Goal: Task Accomplishment & Management: Manage account settings

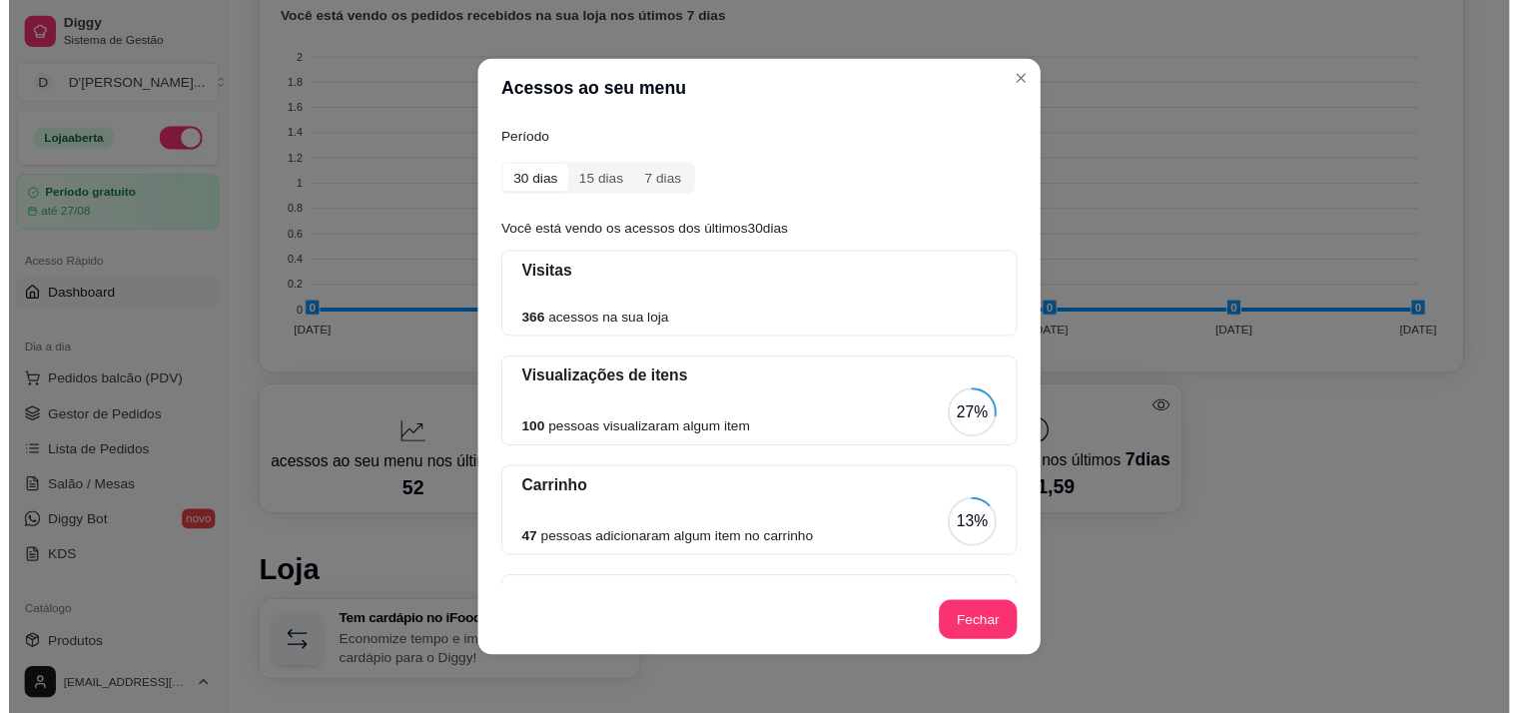
scroll to position [108, 0]
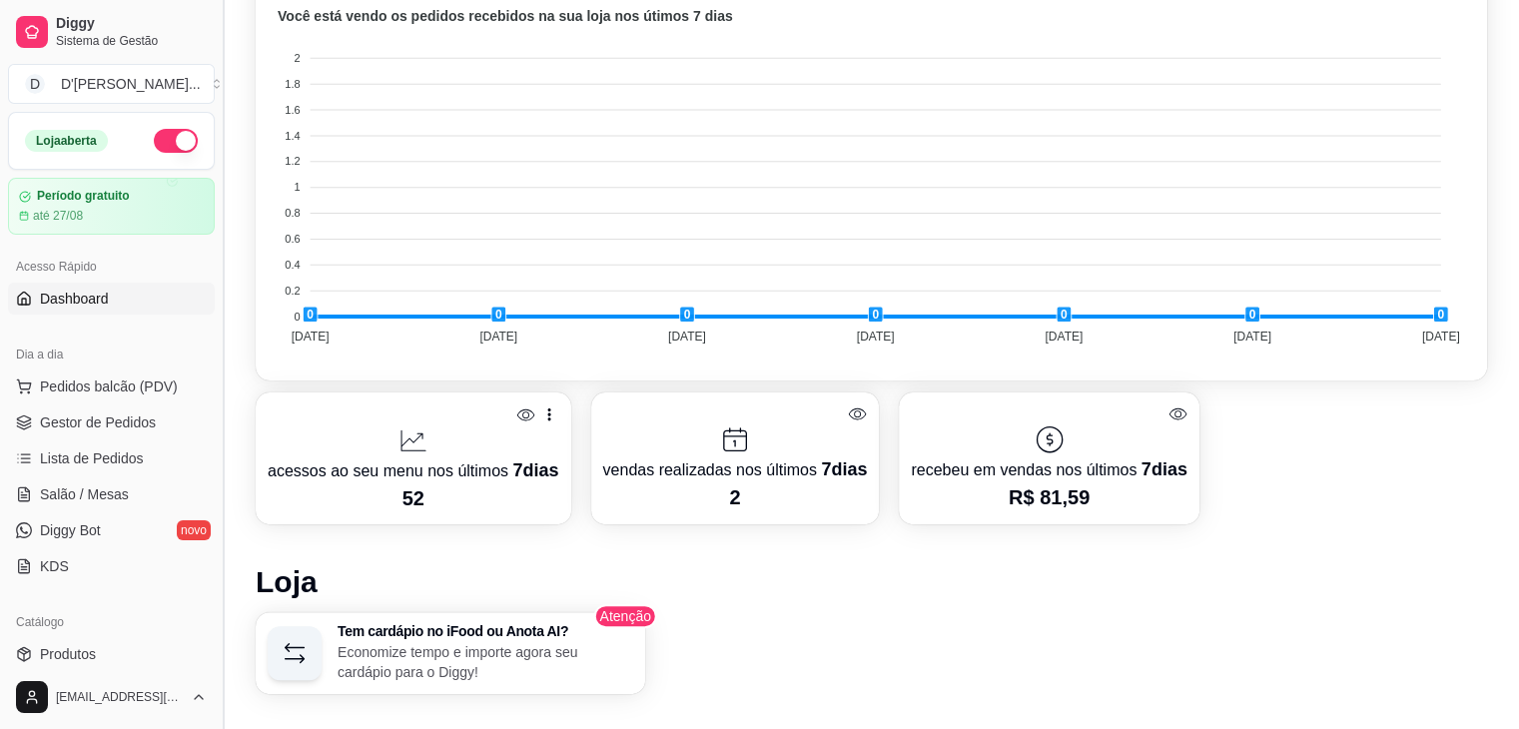
click at [216, 248] on button "Toggle Sidebar" at bounding box center [223, 364] width 16 height 729
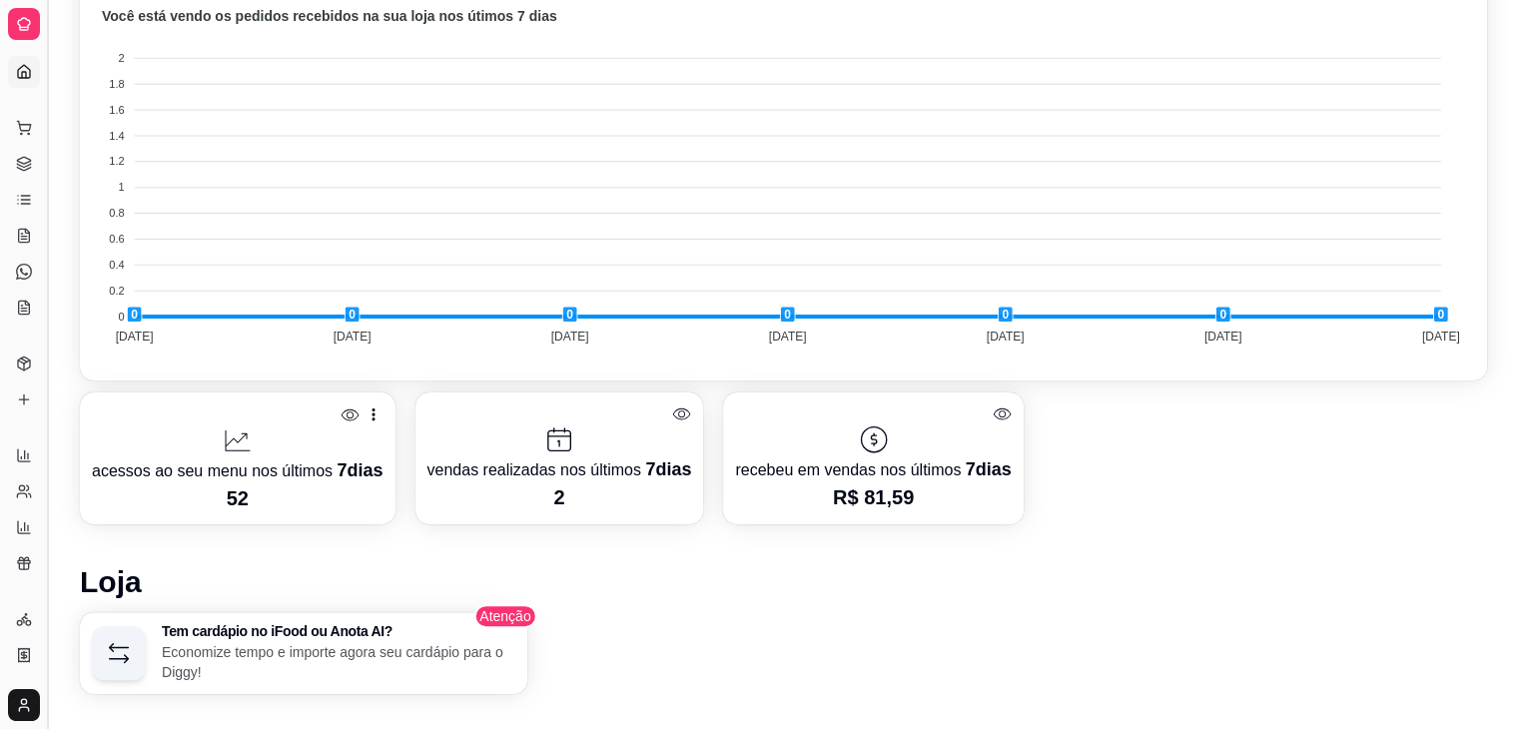
click at [53, 248] on button "Toggle Sidebar" at bounding box center [47, 364] width 16 height 729
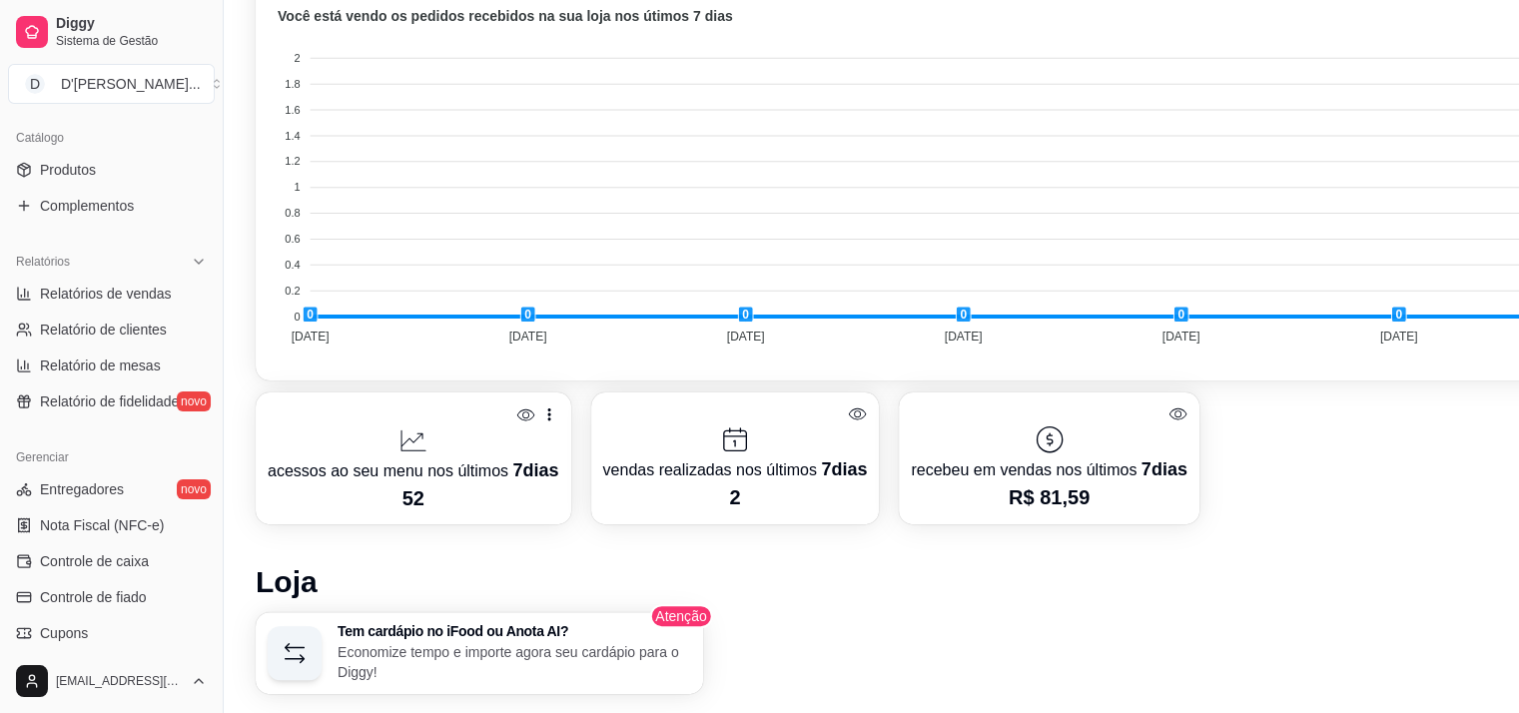
scroll to position [490, 0]
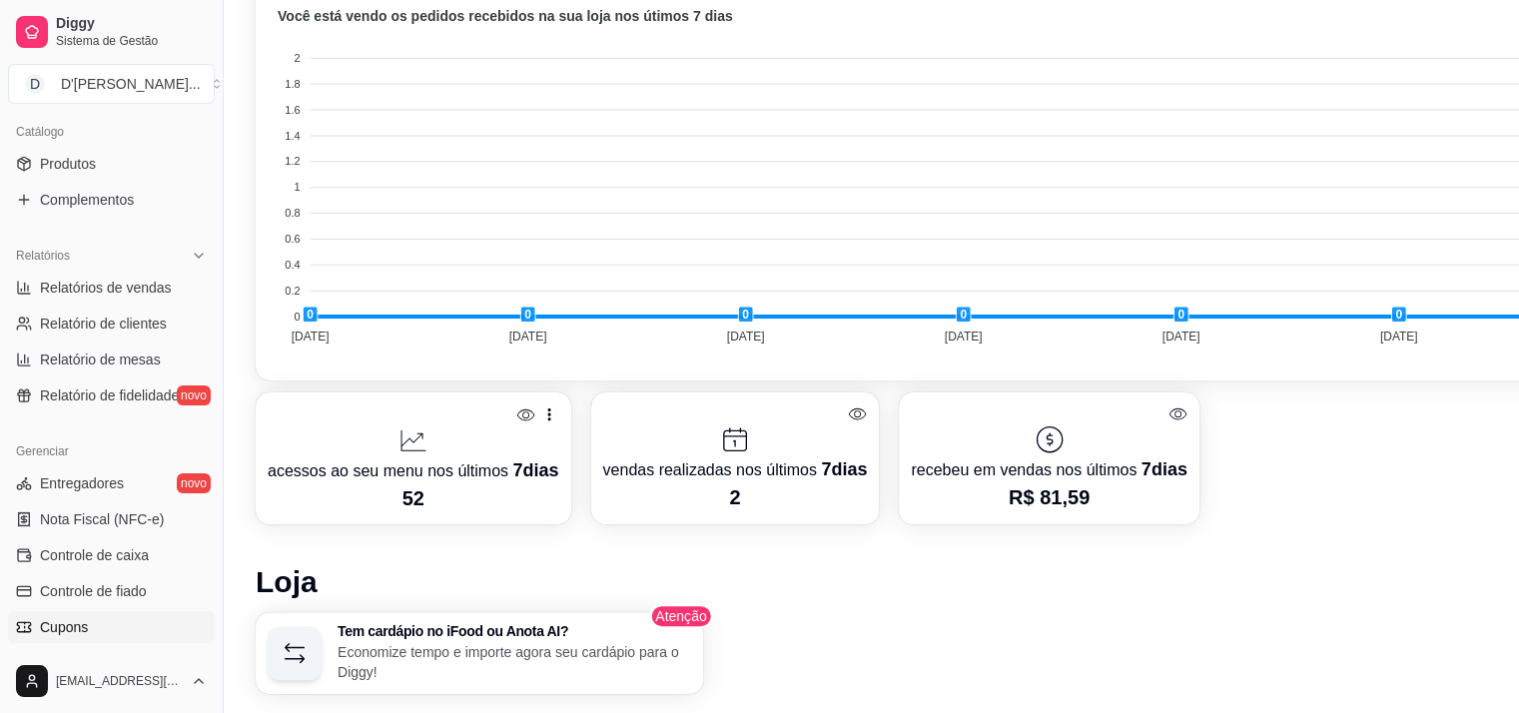
click at [80, 624] on span "Cupons" at bounding box center [64, 627] width 48 height 20
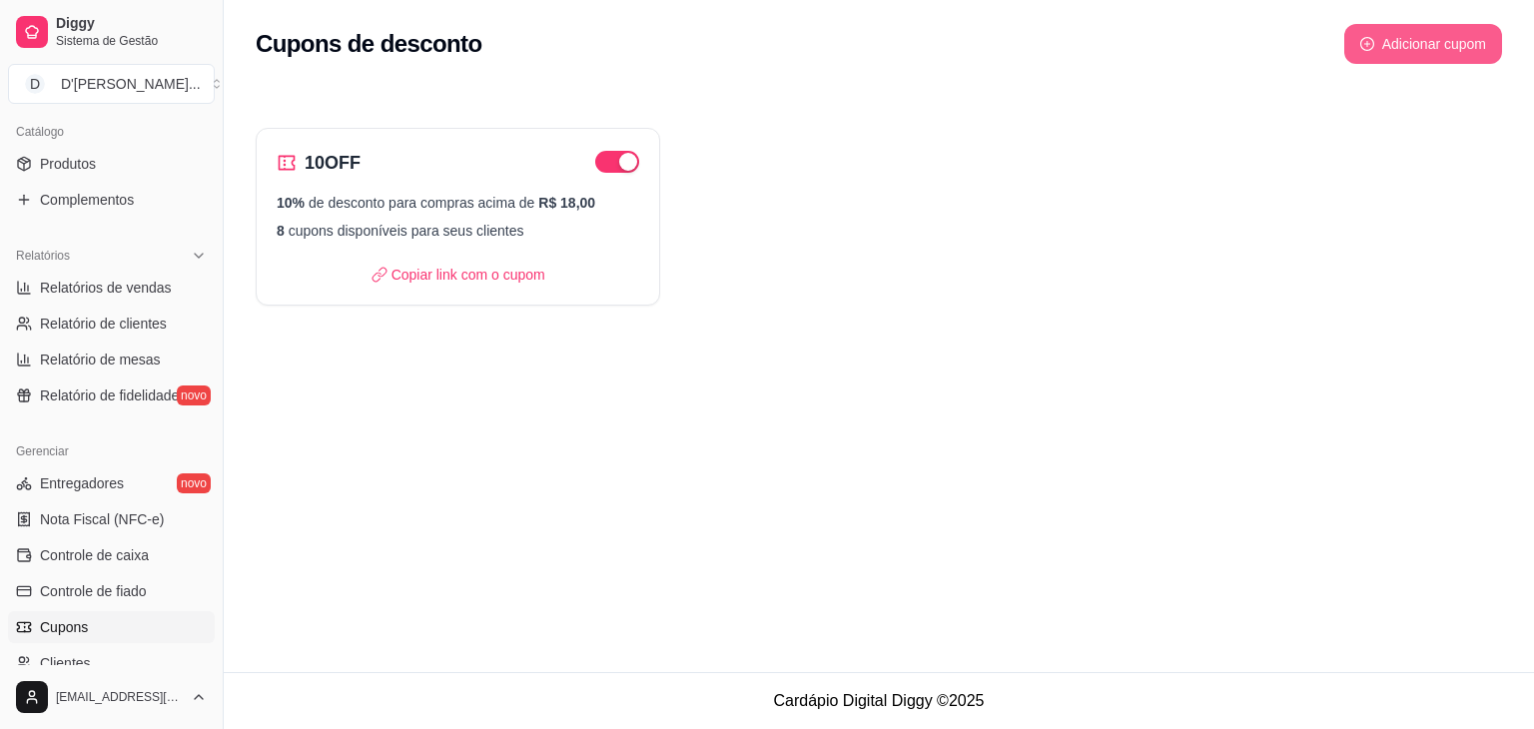
click at [1426, 45] on button "Adicionar cupom" at bounding box center [1423, 44] width 158 height 40
select select "FIXED_VALUE"
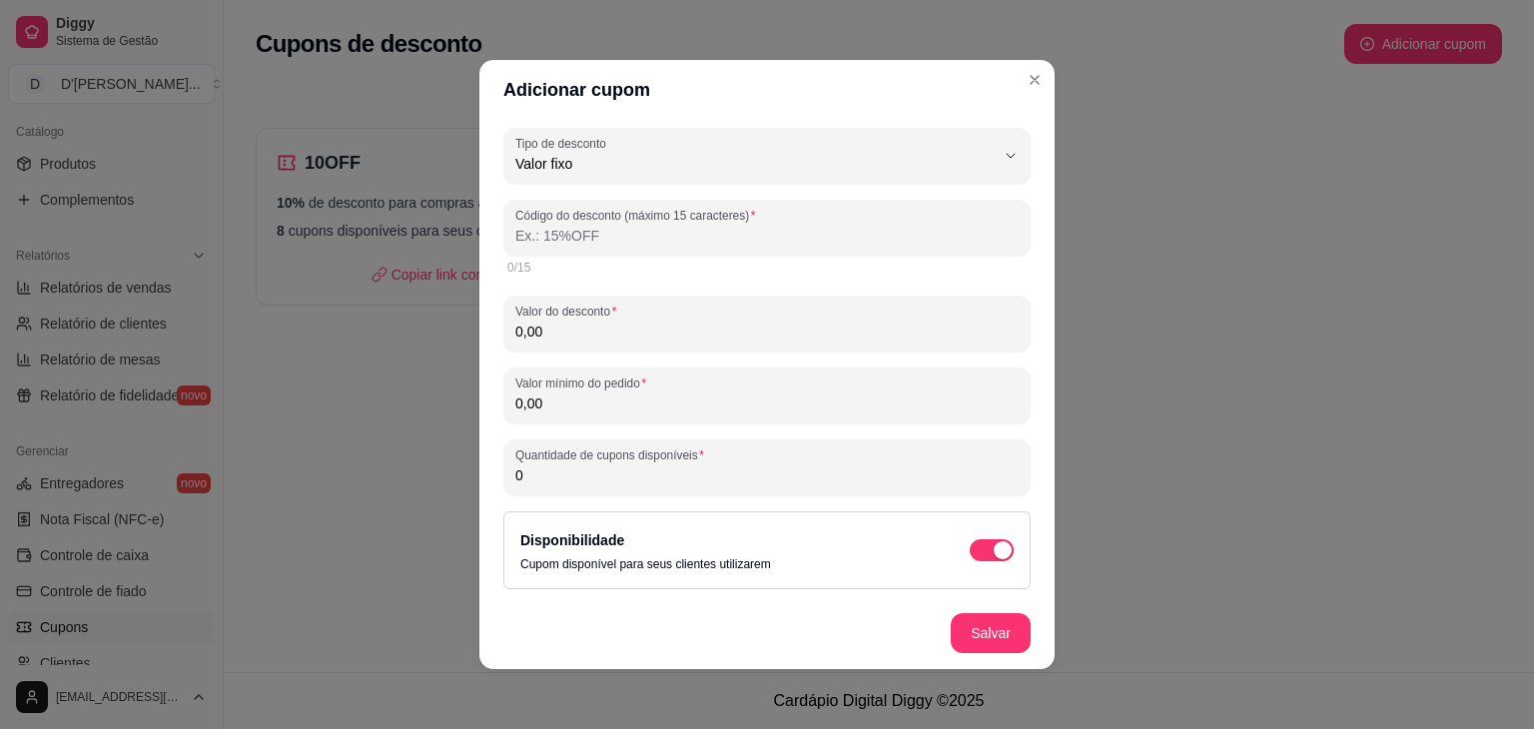
scroll to position [219, 0]
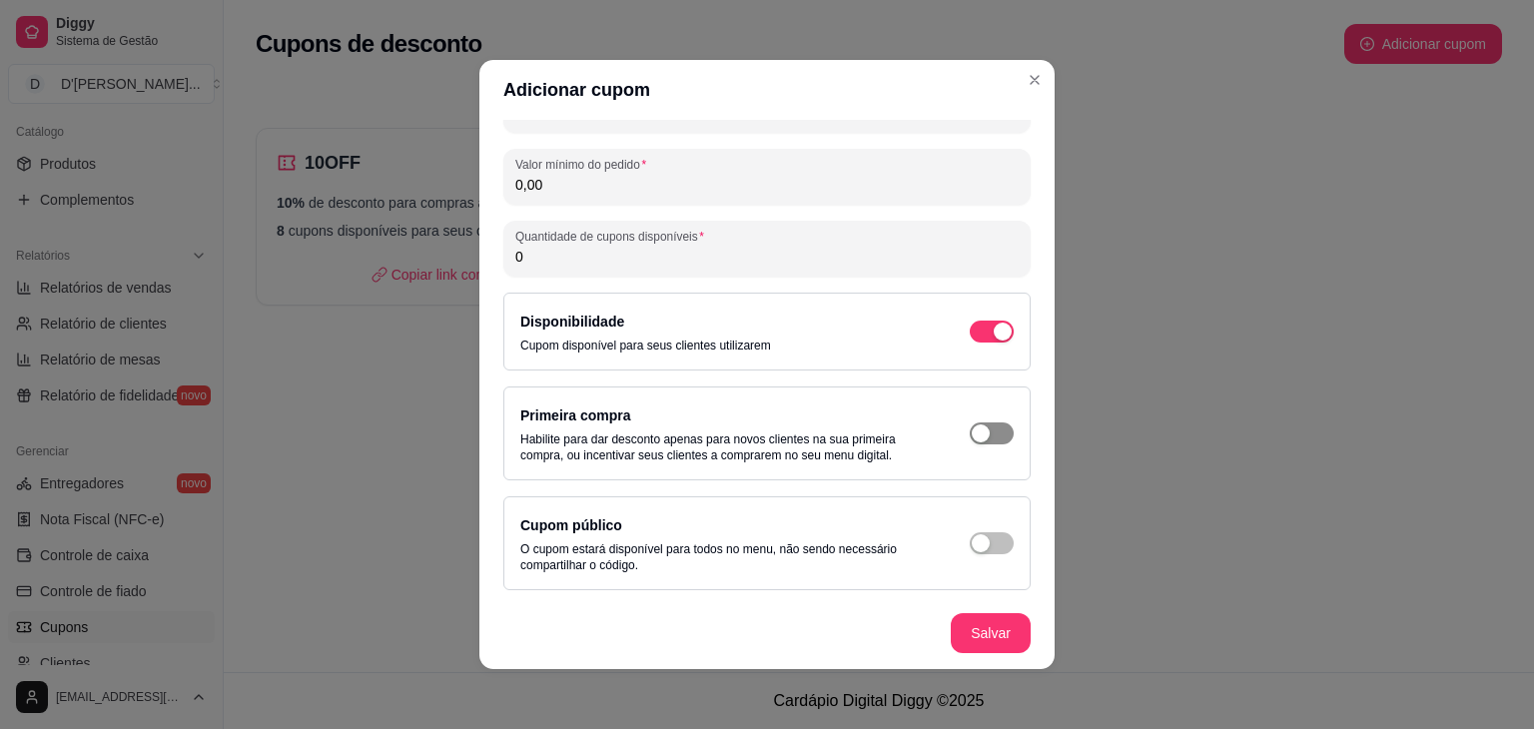
click at [994, 340] on div "button" at bounding box center [1003, 332] width 18 height 18
click at [1001, 632] on button "Salvar" at bounding box center [991, 633] width 78 height 39
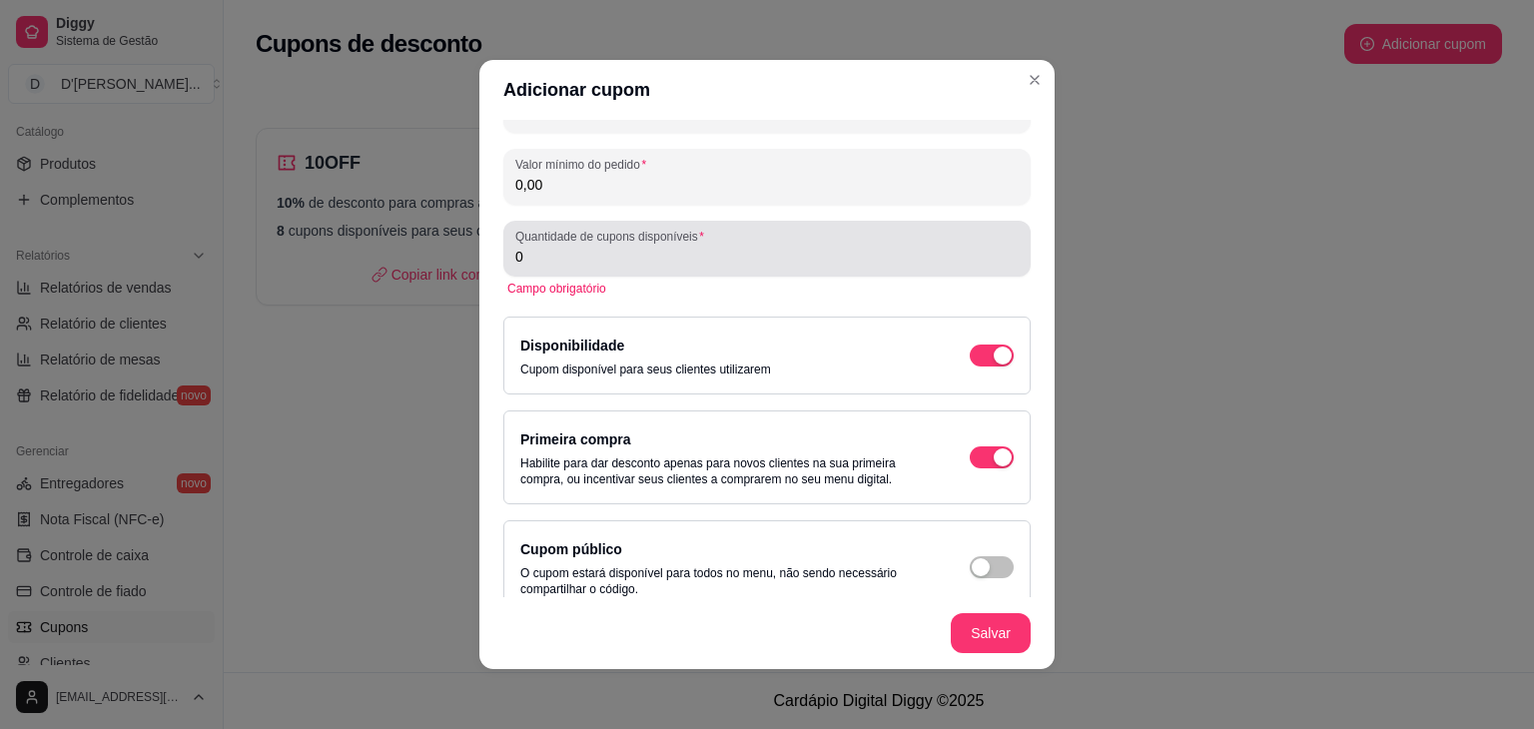
click at [766, 267] on div "0" at bounding box center [766, 249] width 503 height 40
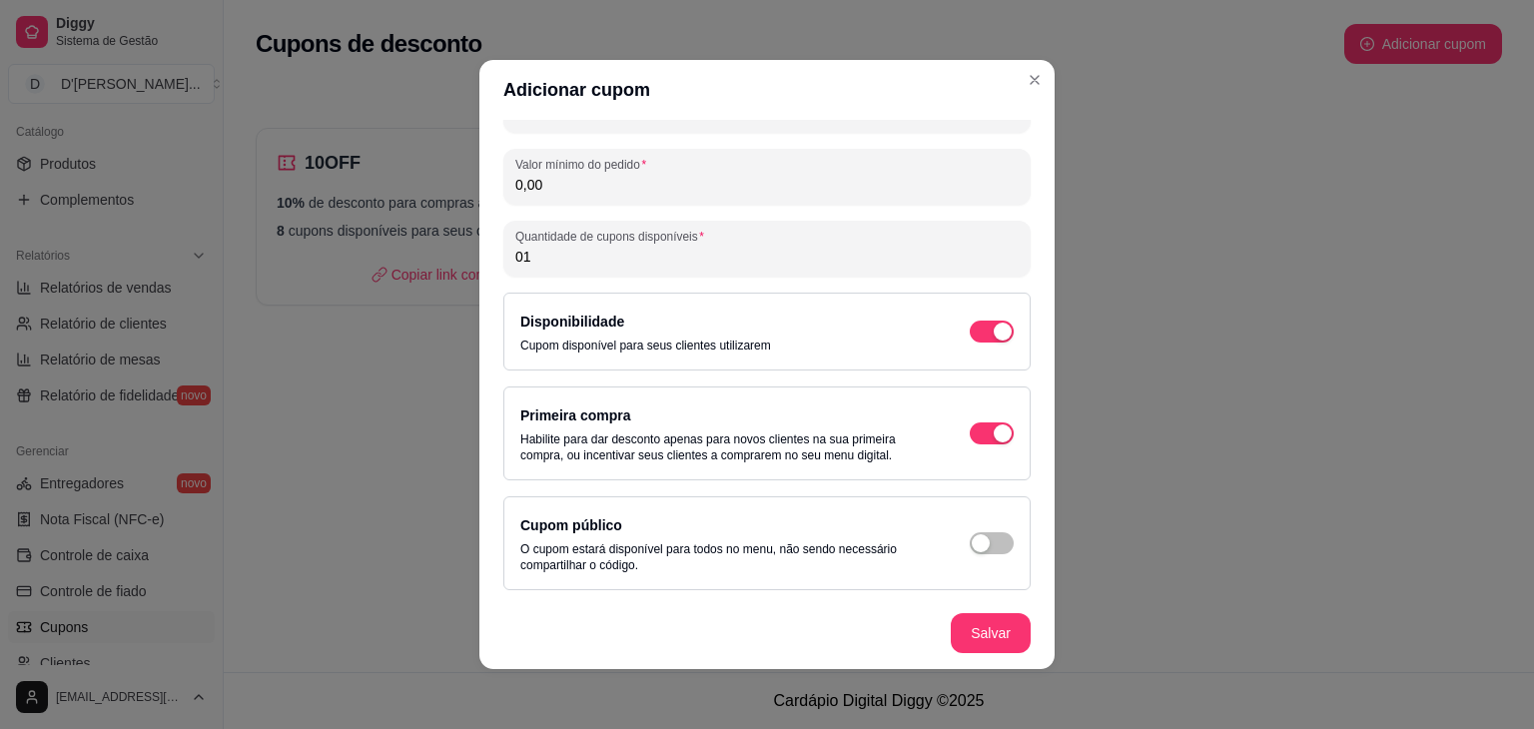
type input "0"
type input "10"
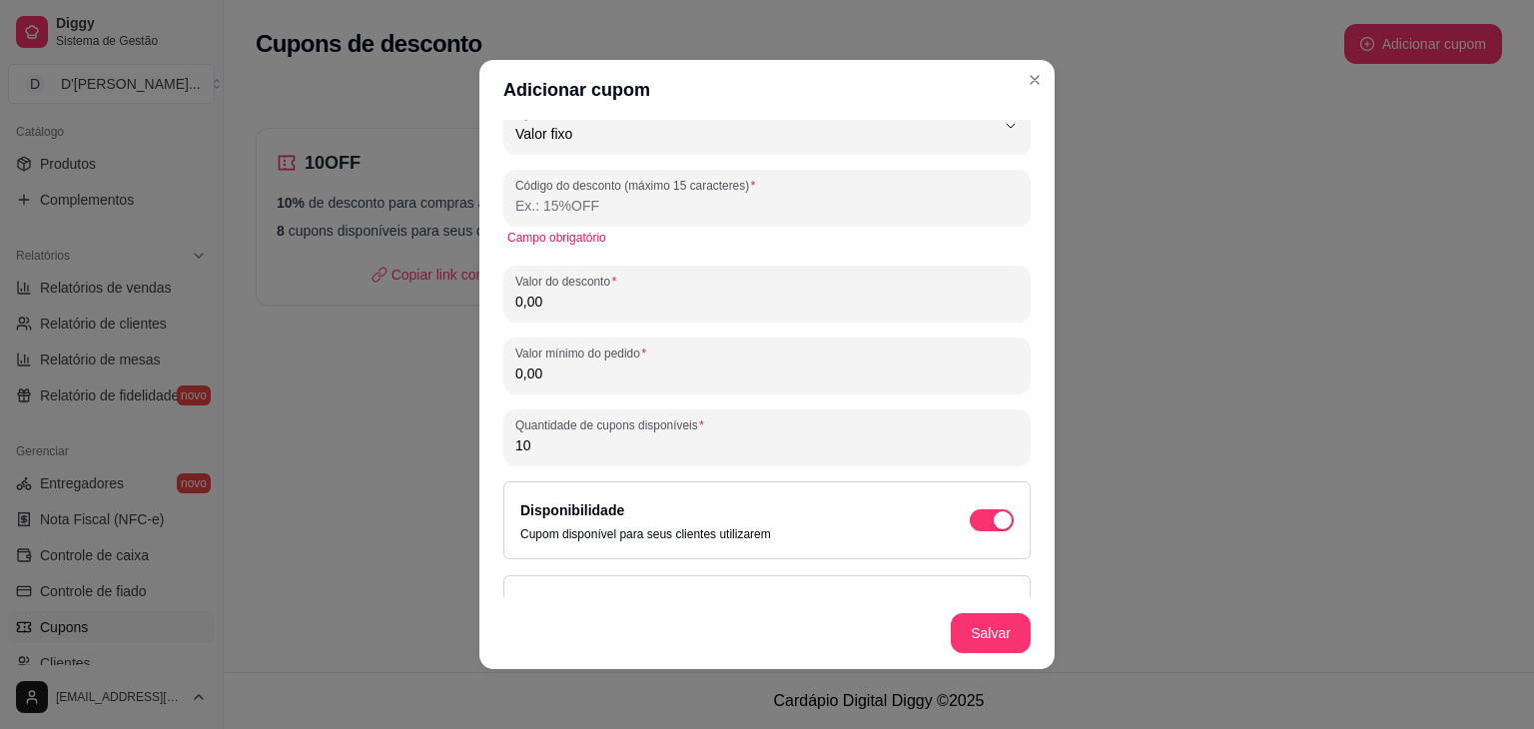
scroll to position [0, 0]
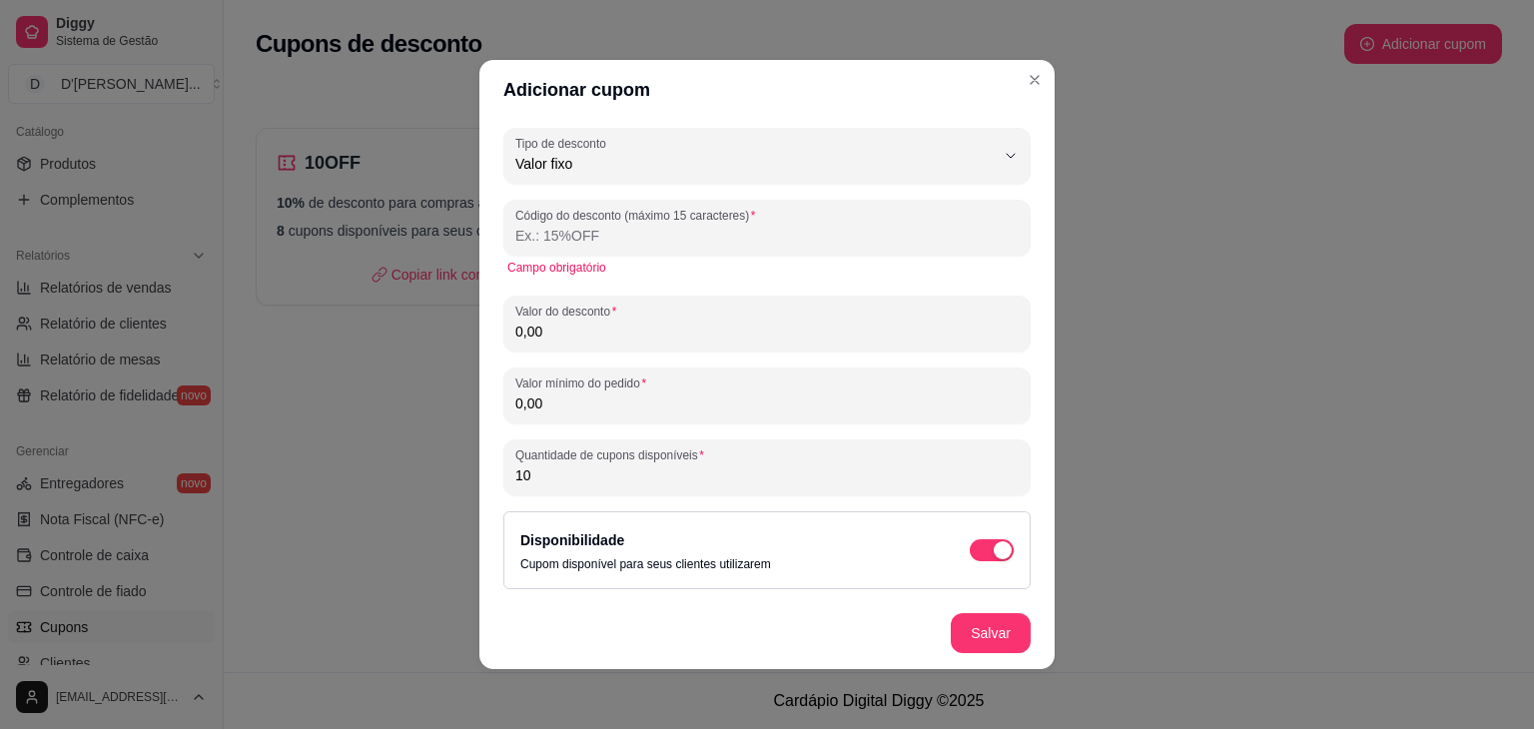
click at [584, 241] on input "Código do desconto (máximo 15 caracteres)" at bounding box center [766, 236] width 503 height 20
click at [635, 234] on input "Código do desconto (máximo 15 caracteres)" at bounding box center [766, 236] width 503 height 20
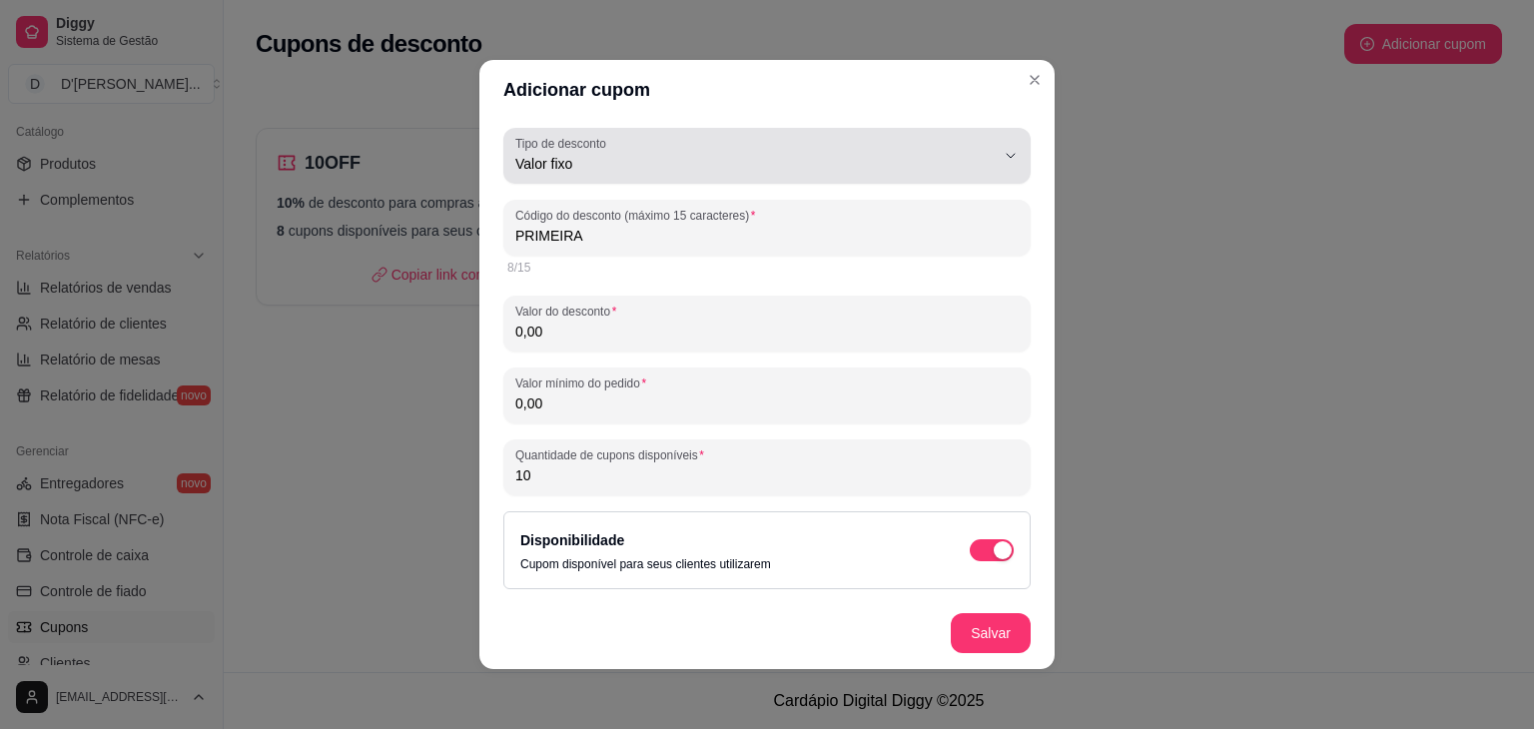
type input "PRIMEIRA"
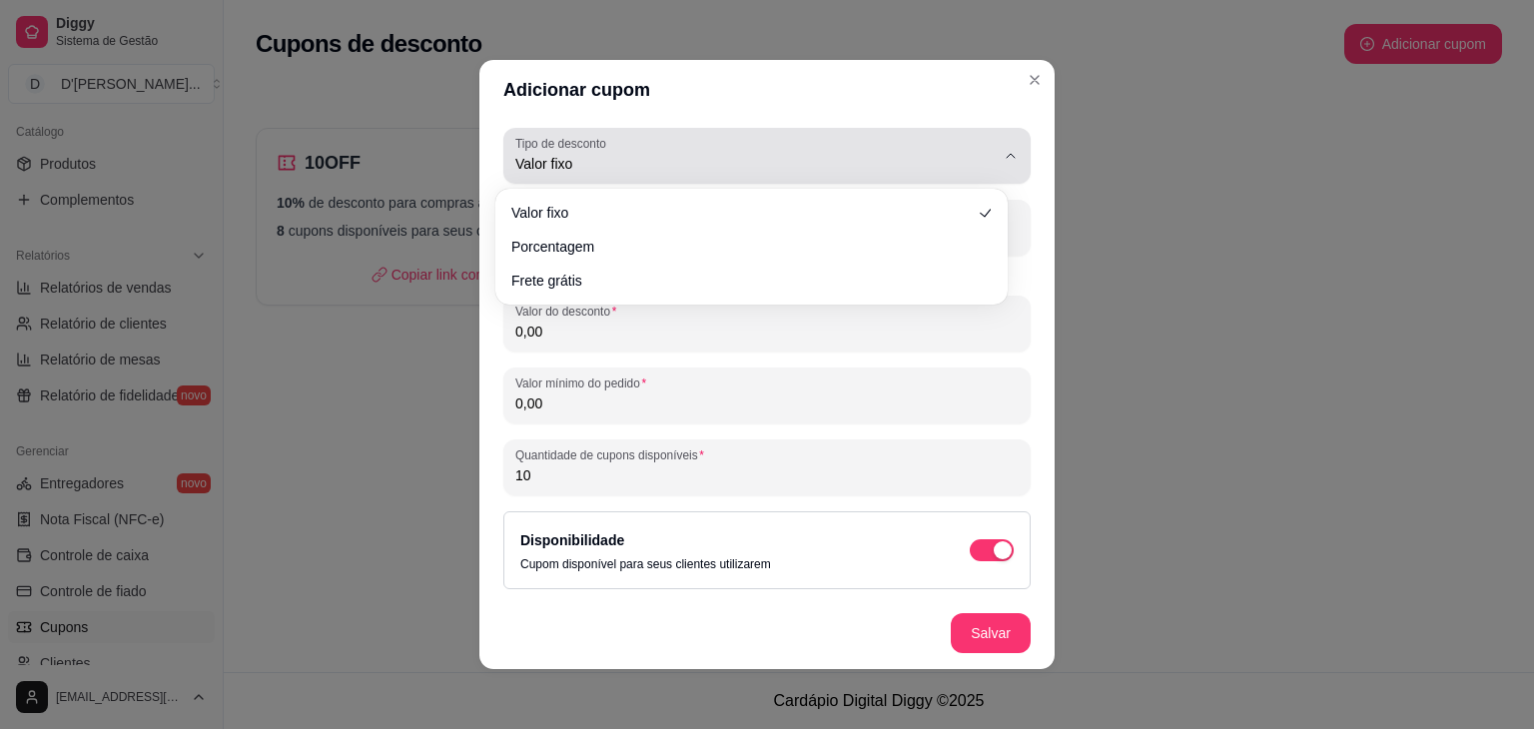
click at [831, 147] on div "Valor fixo" at bounding box center [754, 156] width 479 height 40
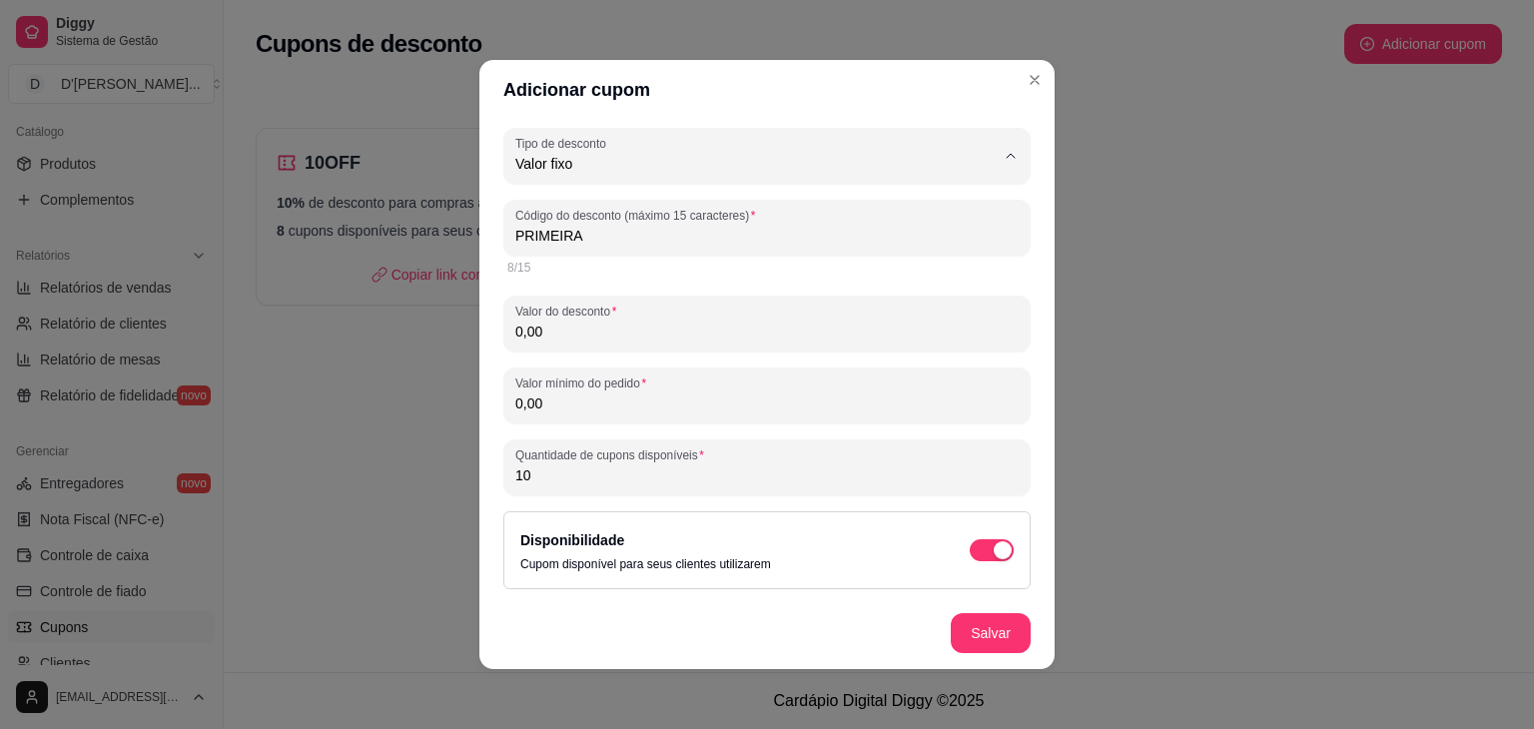
click at [764, 276] on span "Frete grátis" at bounding box center [741, 277] width 441 height 19
type input "FREE_DELIVERY_FEE"
select select "FREE_DELIVERY_FEE"
type input "FRETEGRATIS"
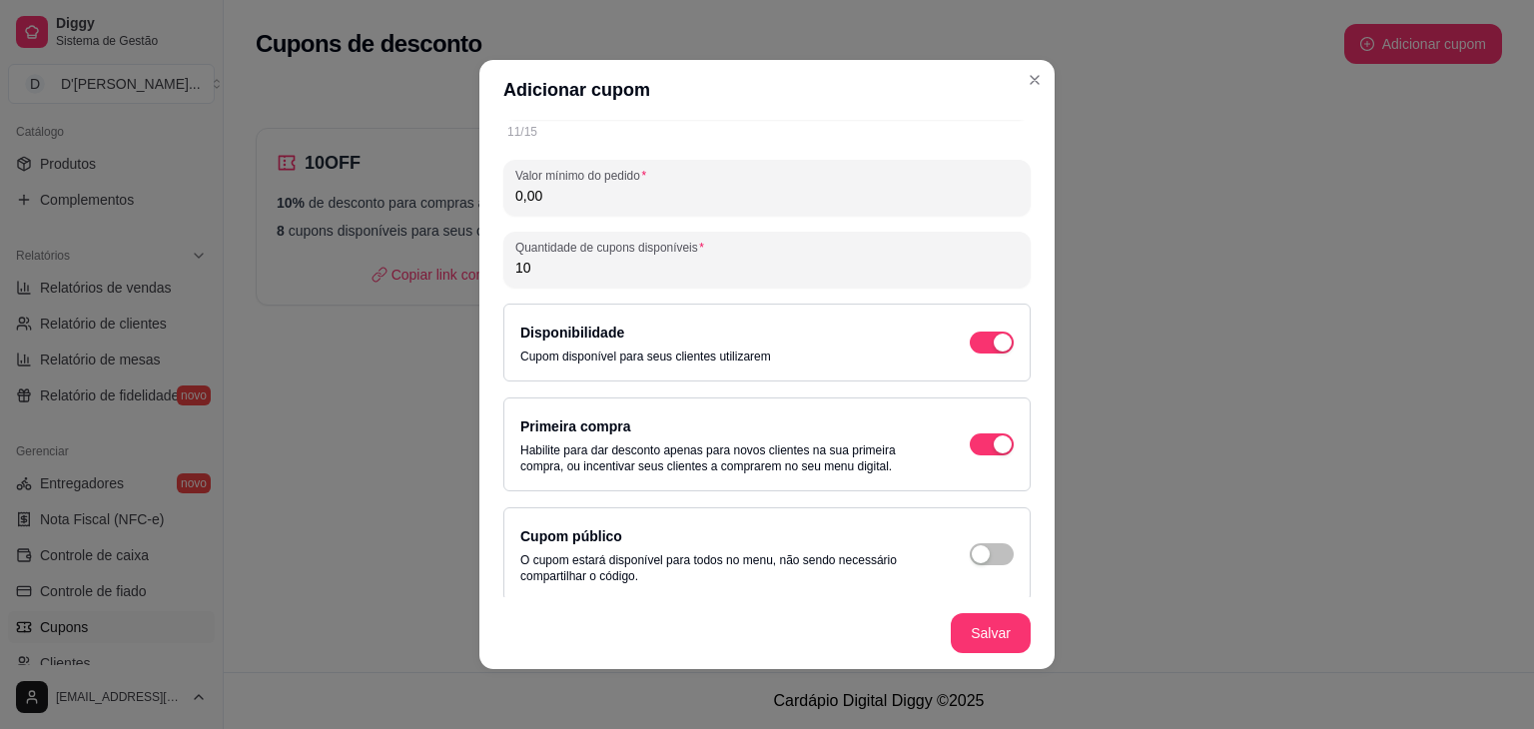
scroll to position [144, 0]
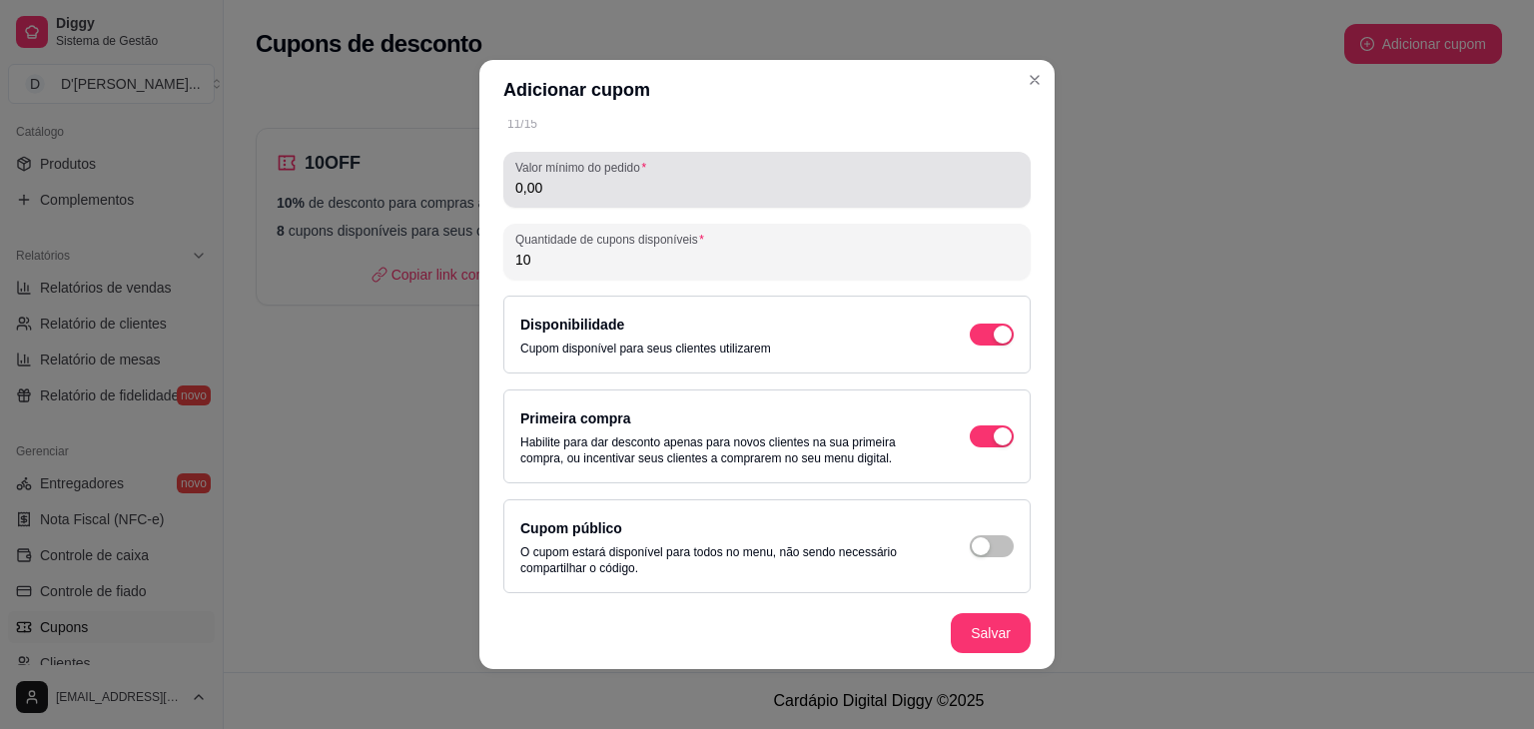
click at [759, 170] on div "0,00" at bounding box center [766, 180] width 503 height 40
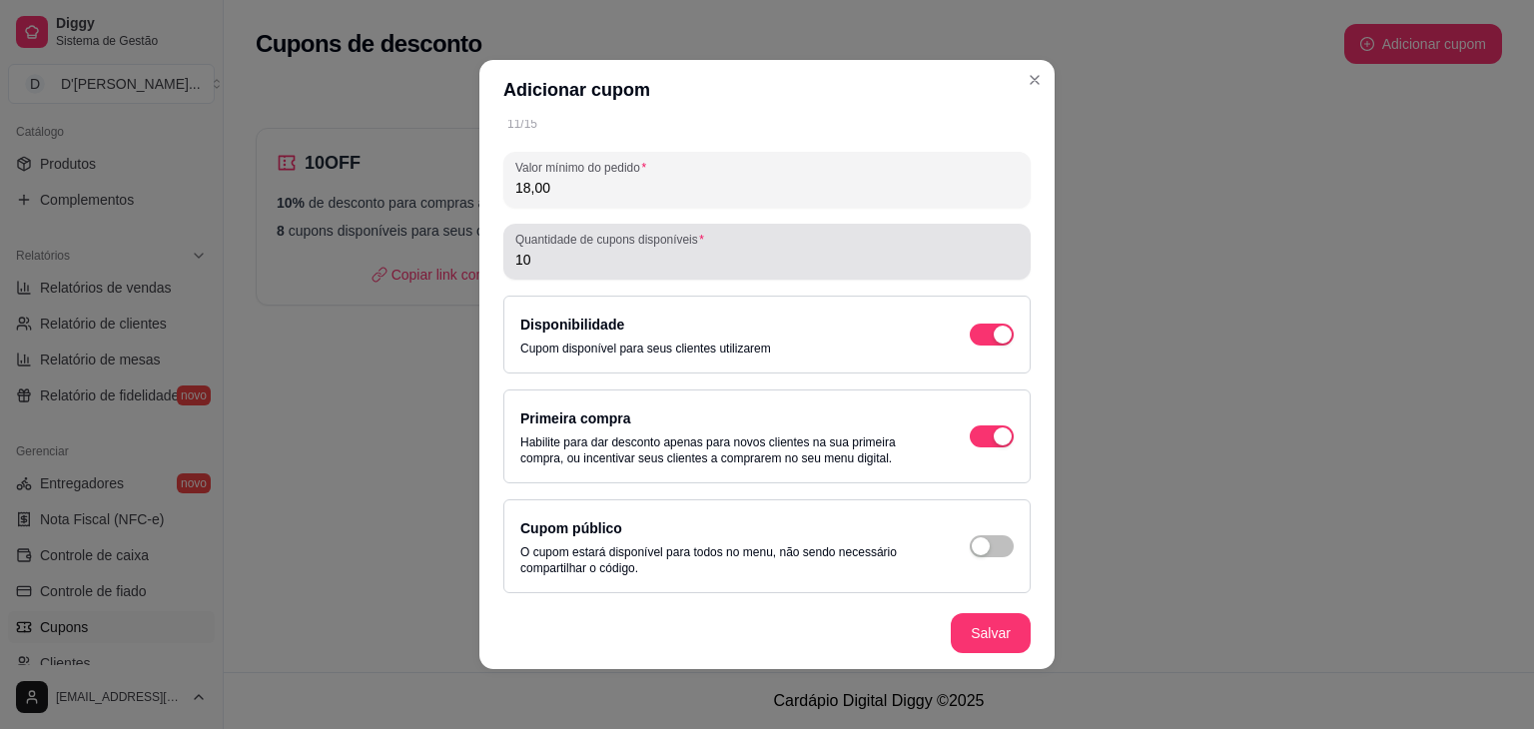
type input "18,00"
click at [723, 257] on input "10" at bounding box center [766, 260] width 503 height 20
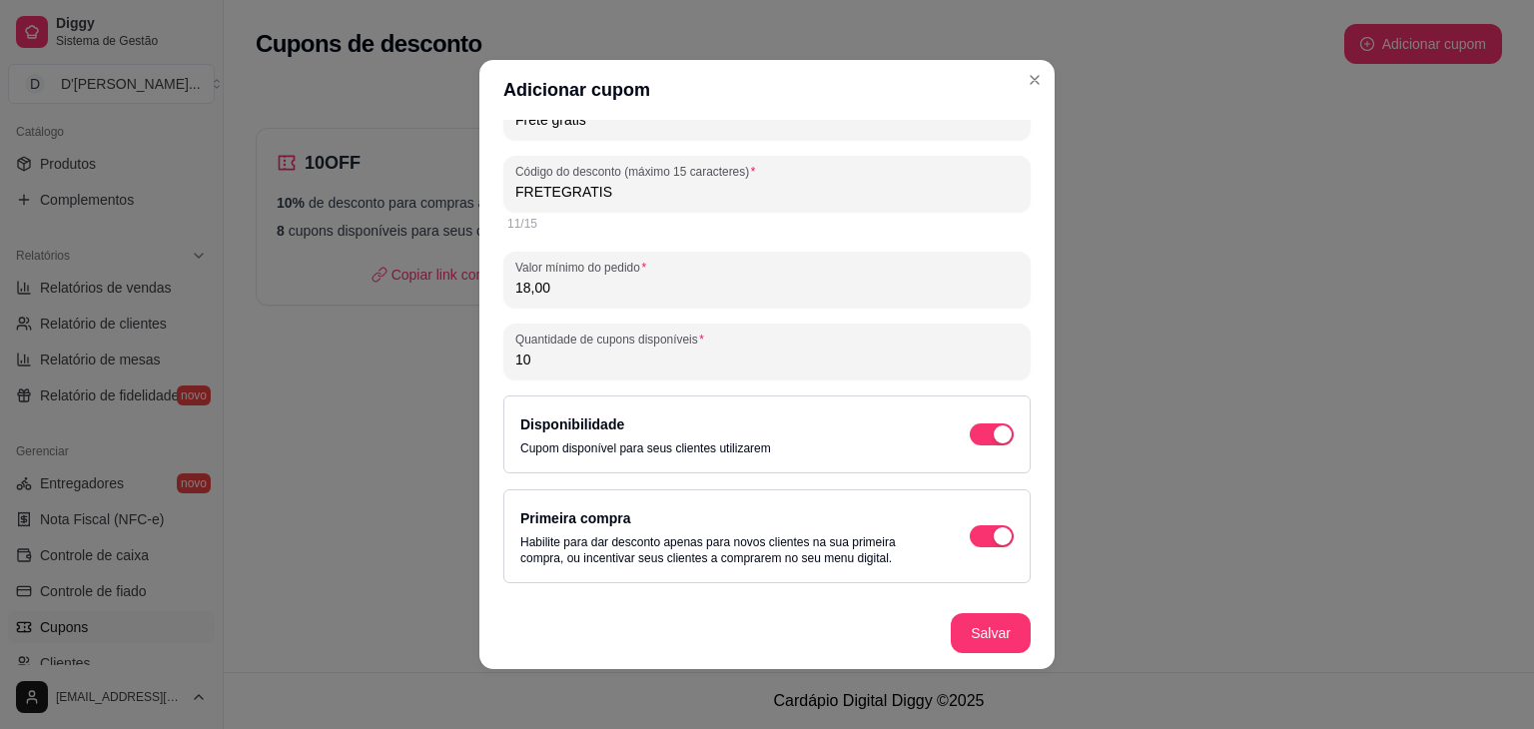
scroll to position [0, 0]
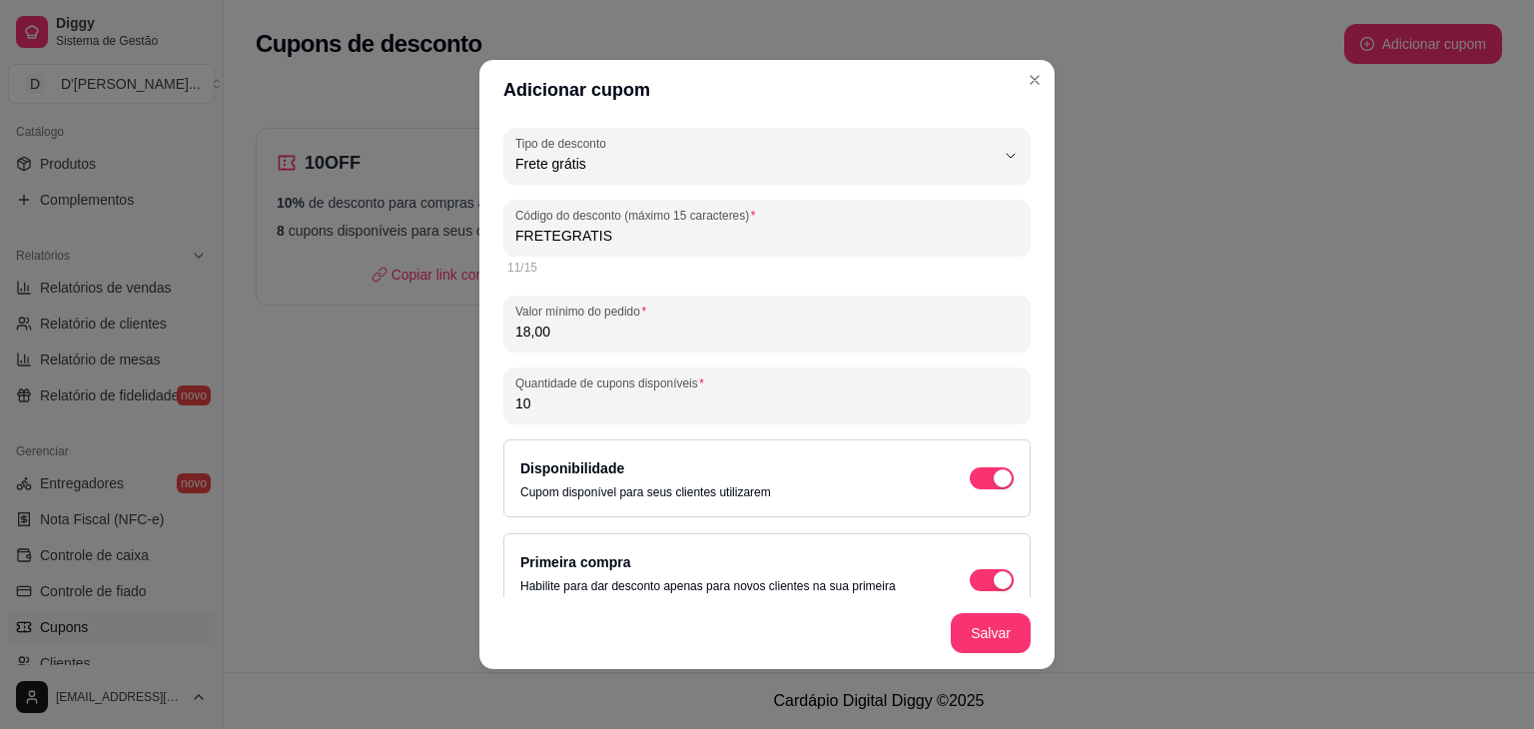
click at [517, 334] on input "18,00" at bounding box center [766, 332] width 503 height 20
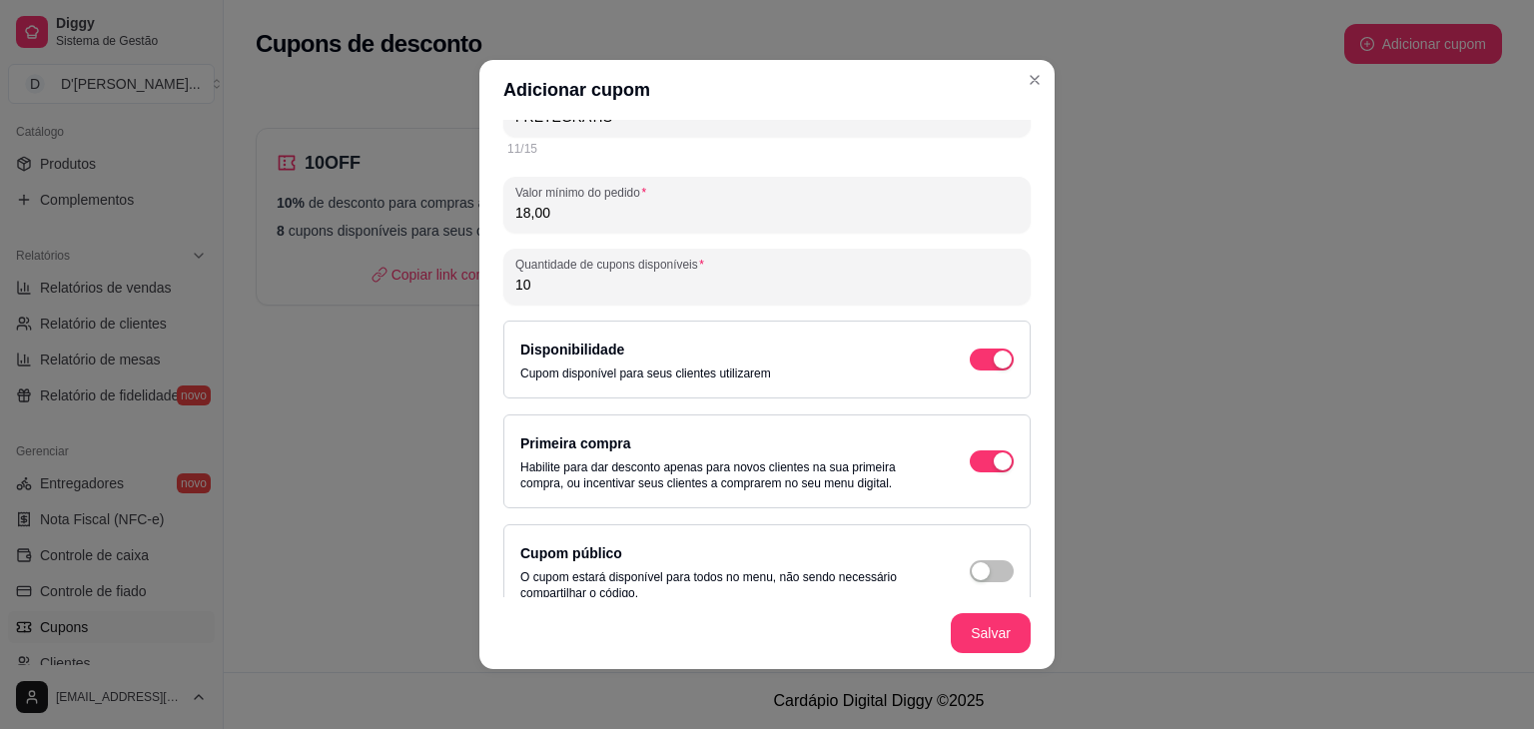
scroll to position [147, 0]
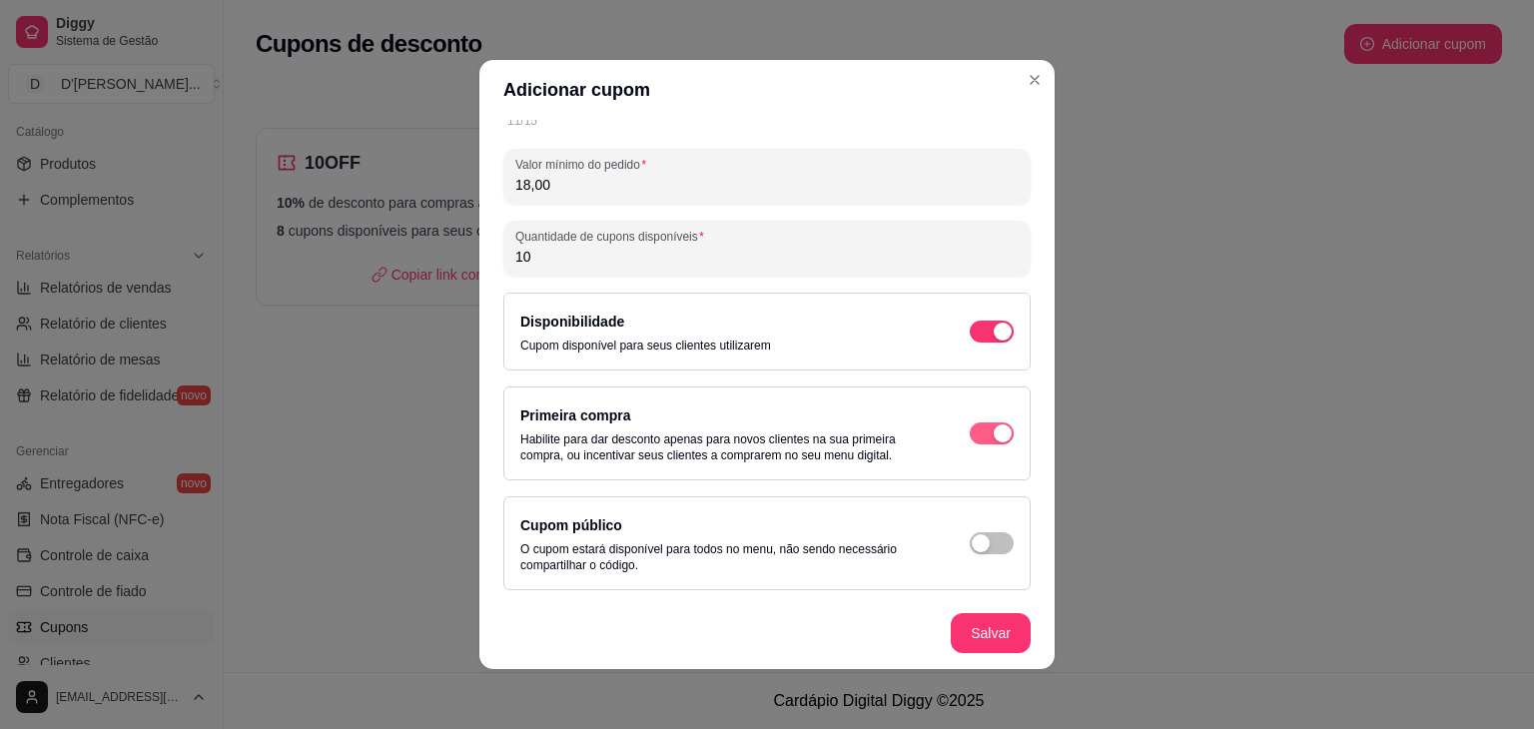
click at [994, 340] on div "button" at bounding box center [1003, 332] width 18 height 18
click at [970, 342] on button "button" at bounding box center [992, 332] width 44 height 22
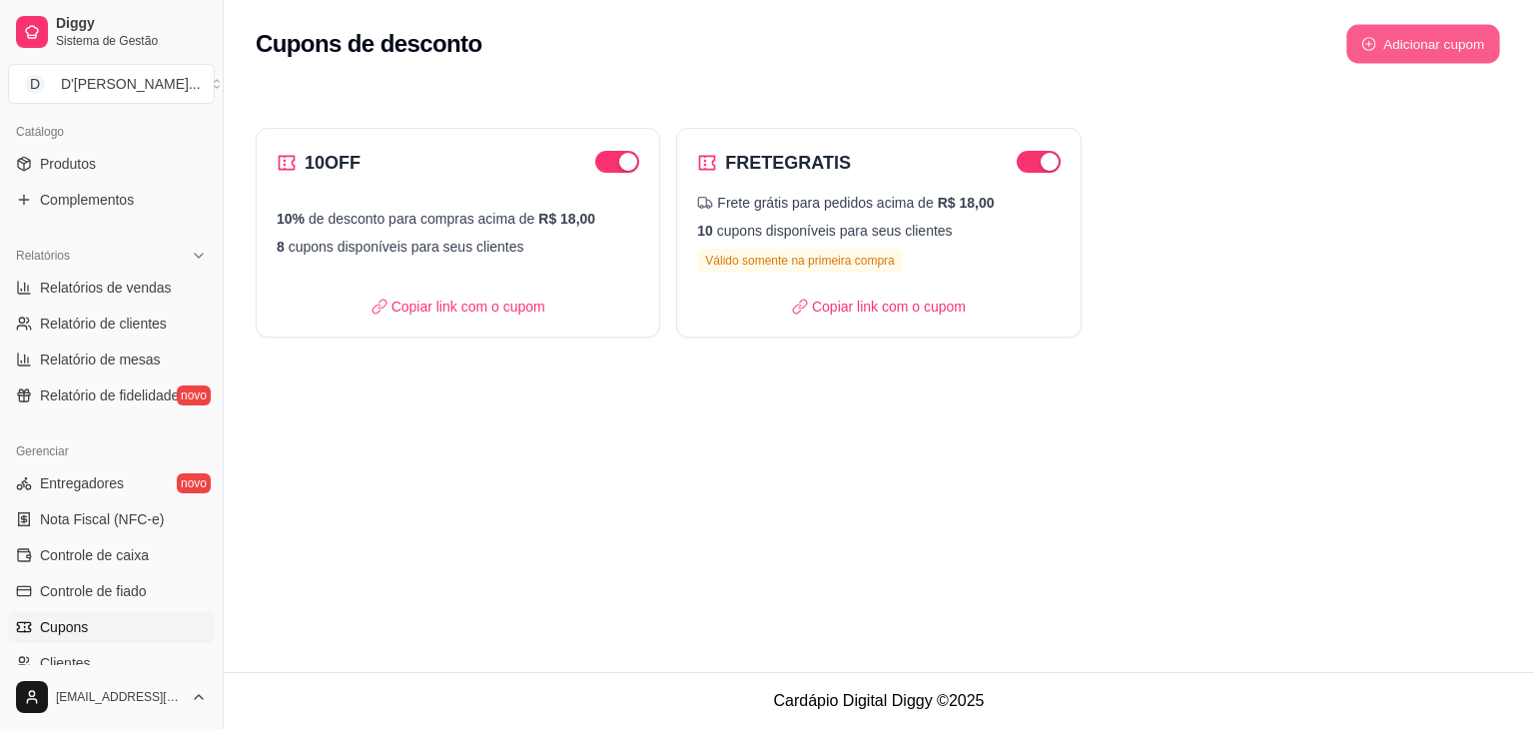
click at [1478, 38] on button "Adicionar cupom" at bounding box center [1423, 44] width 154 height 39
select select "FIXED_VALUE"
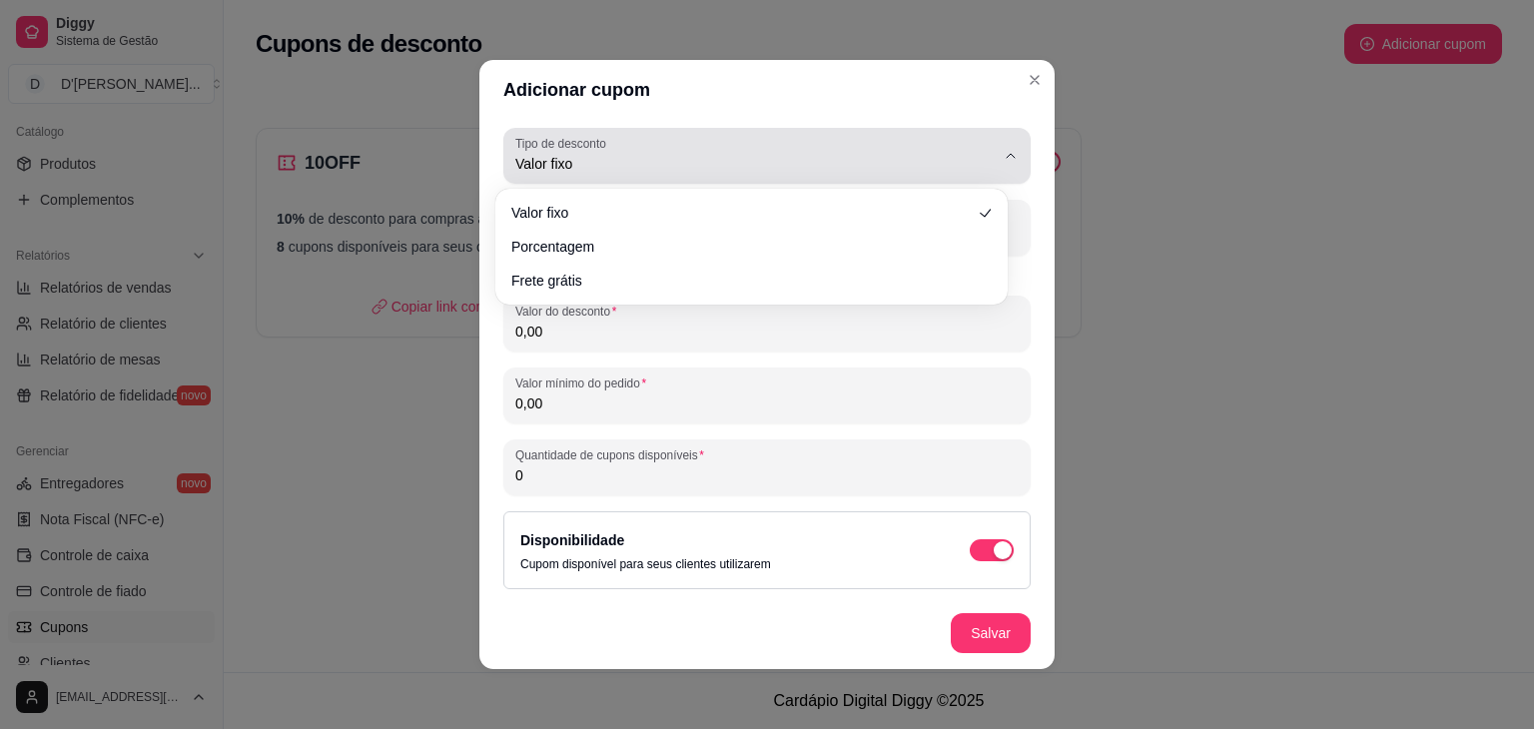
click at [976, 165] on button "Tipo de desconto Valor fixo" at bounding box center [766, 156] width 527 height 56
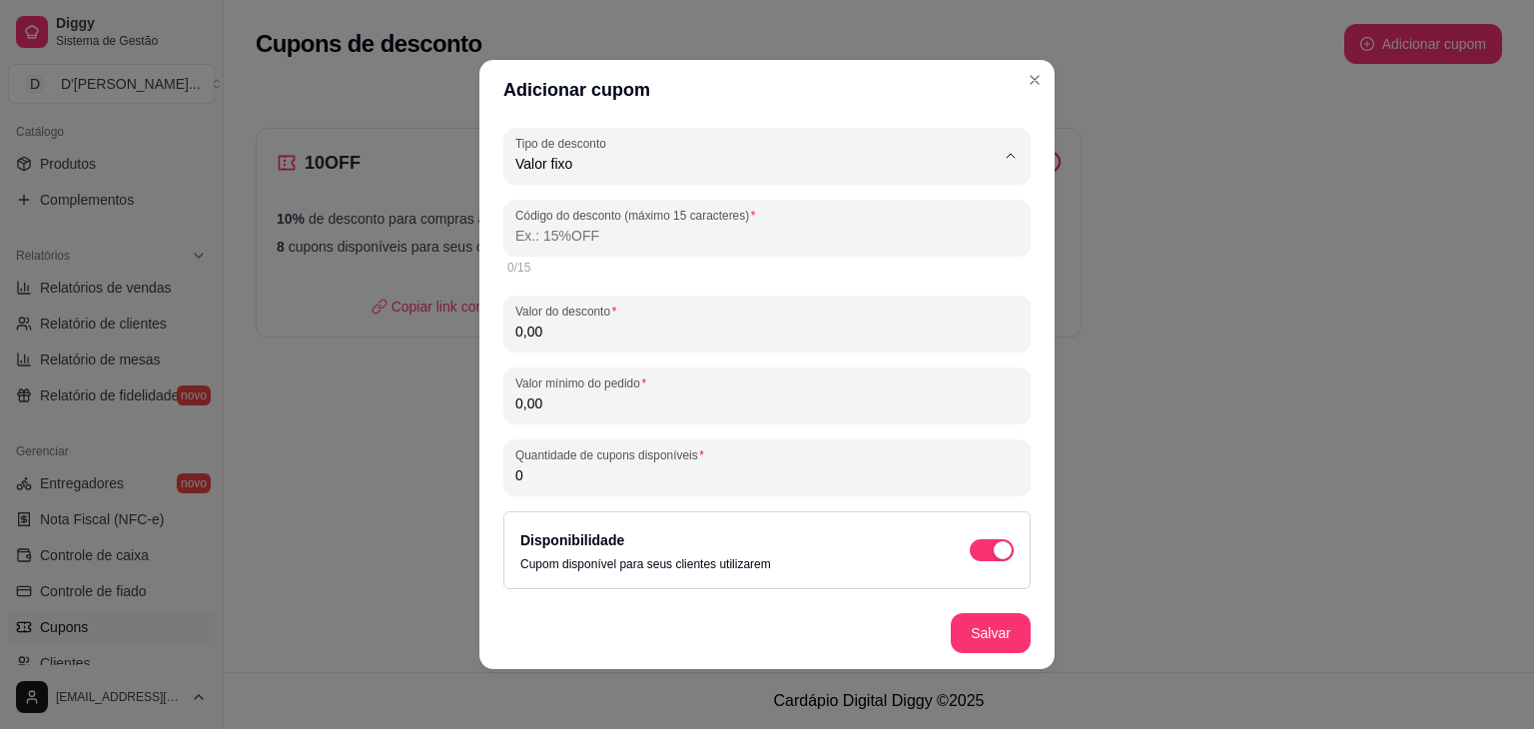
click at [915, 257] on li "Porcentagem" at bounding box center [751, 244] width 476 height 31
type input "PERCENTAGE"
select select "PERCENTAGE"
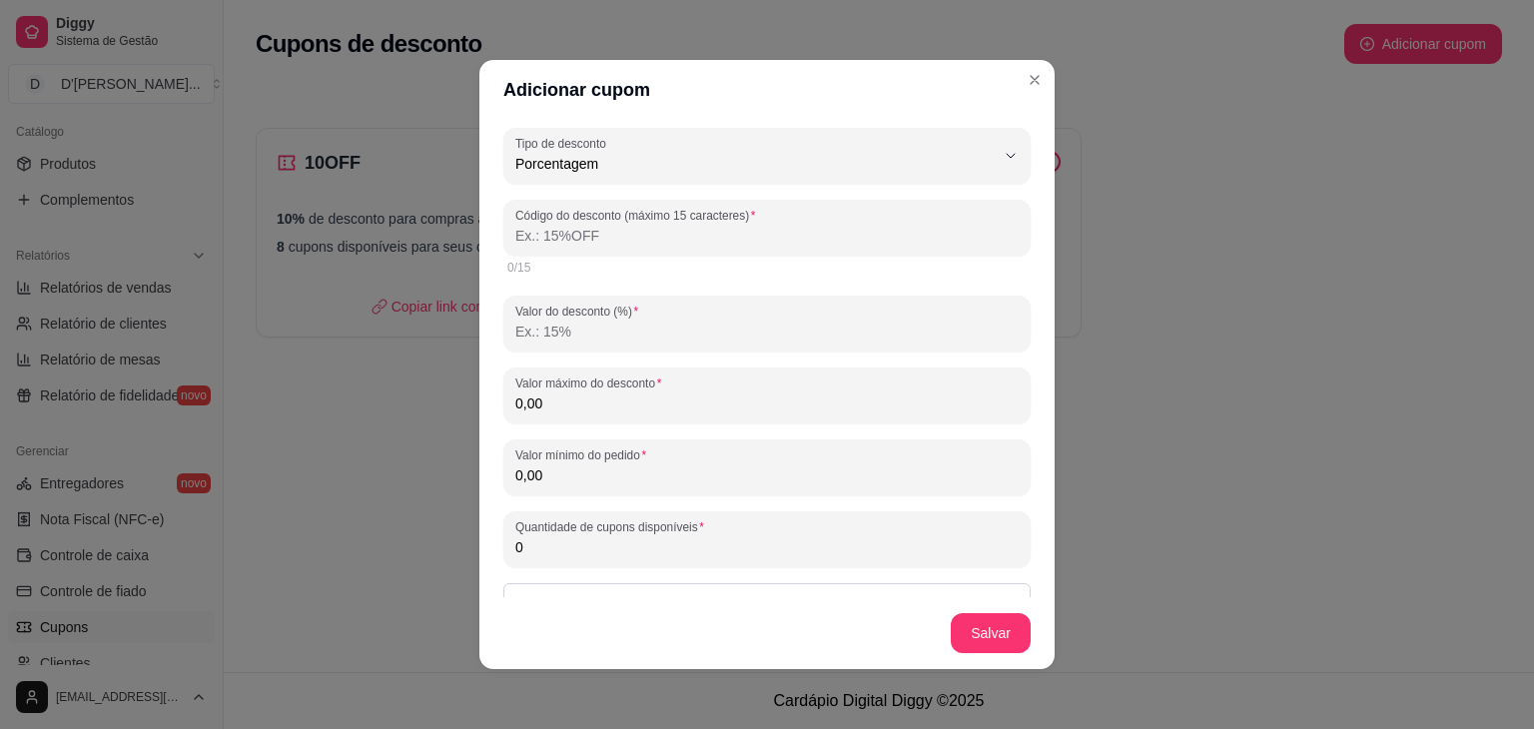
click at [912, 245] on input "Código do desconto (máximo 15 caracteres)" at bounding box center [766, 236] width 503 height 20
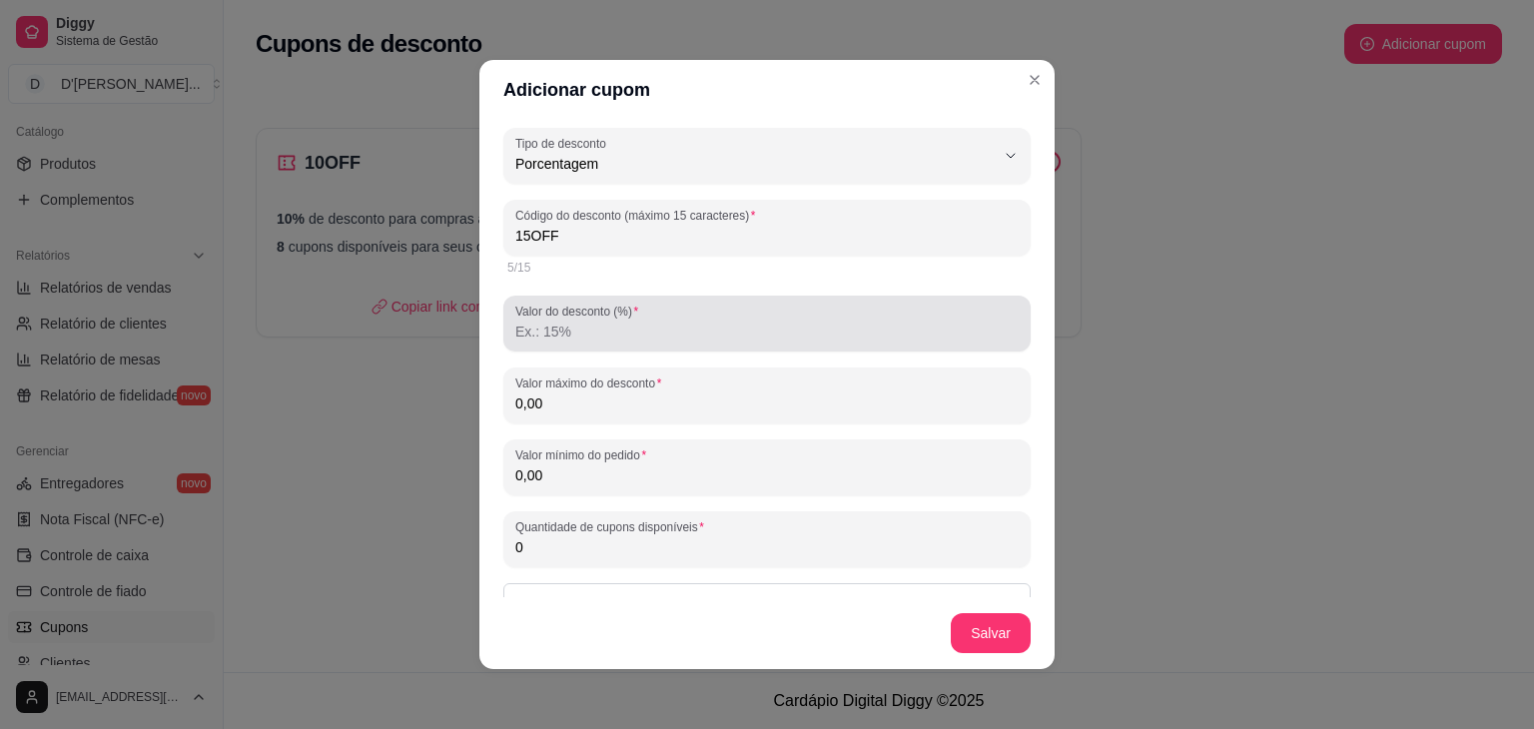
type input "15OFF"
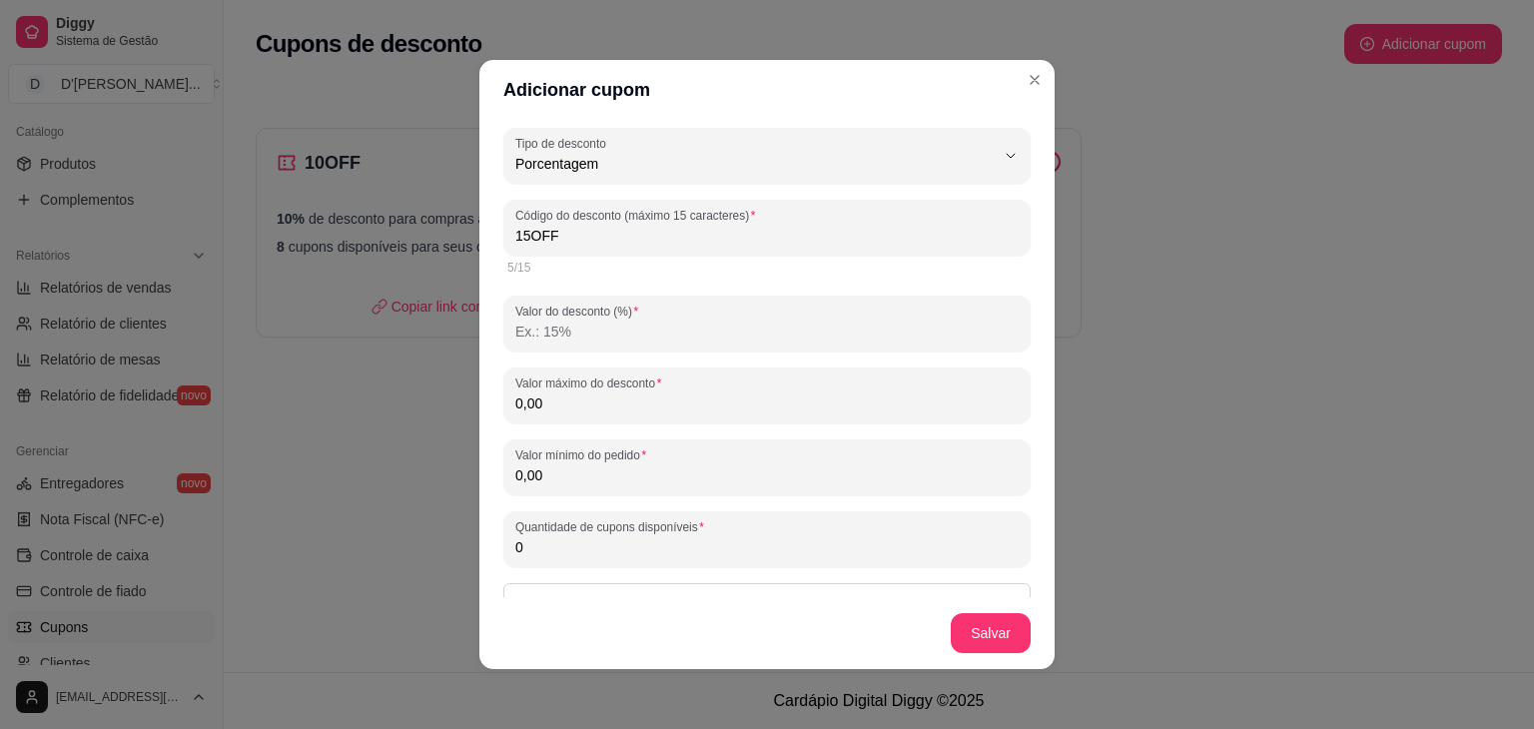
click at [861, 334] on input "Valor do desconto (%)" at bounding box center [766, 332] width 503 height 20
type input "15"
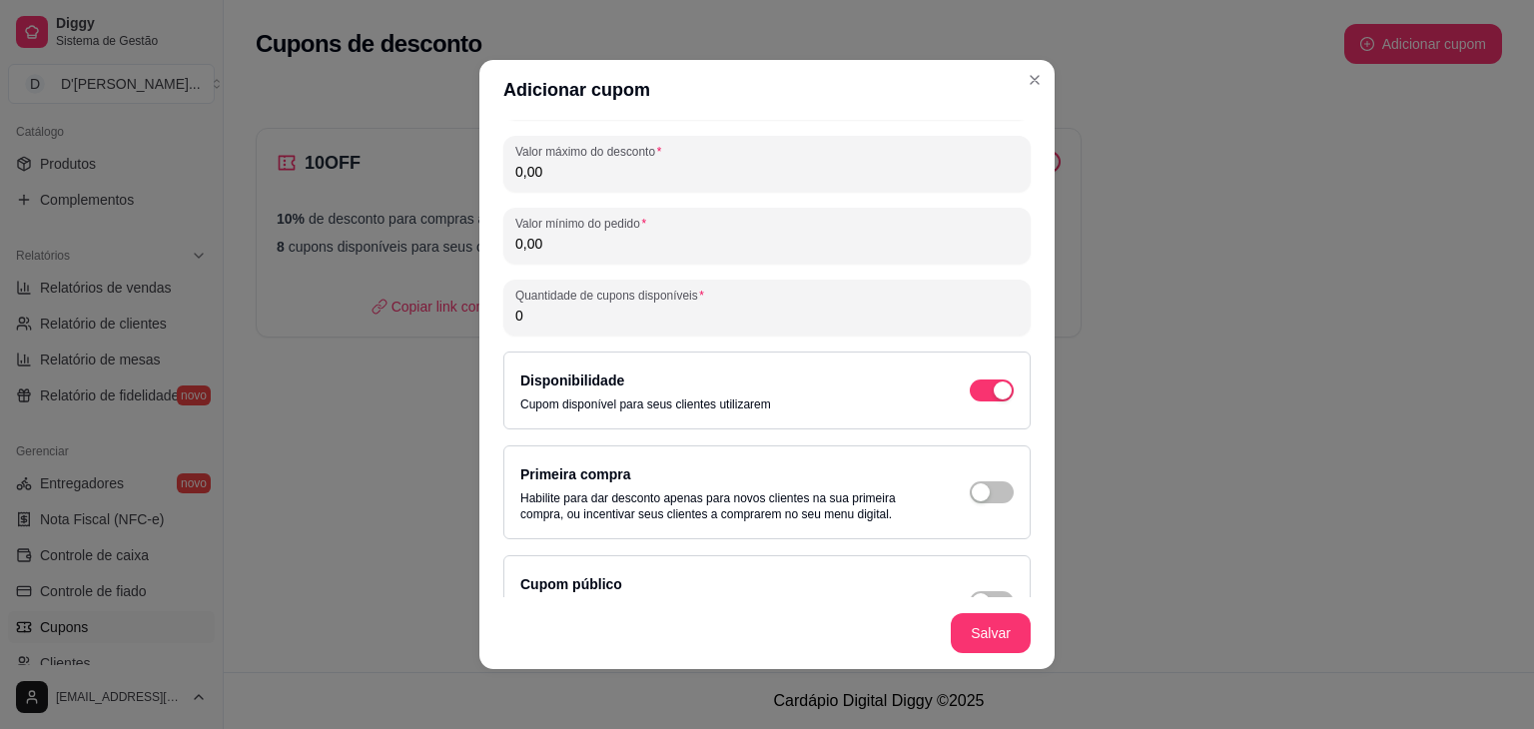
scroll to position [231, 0]
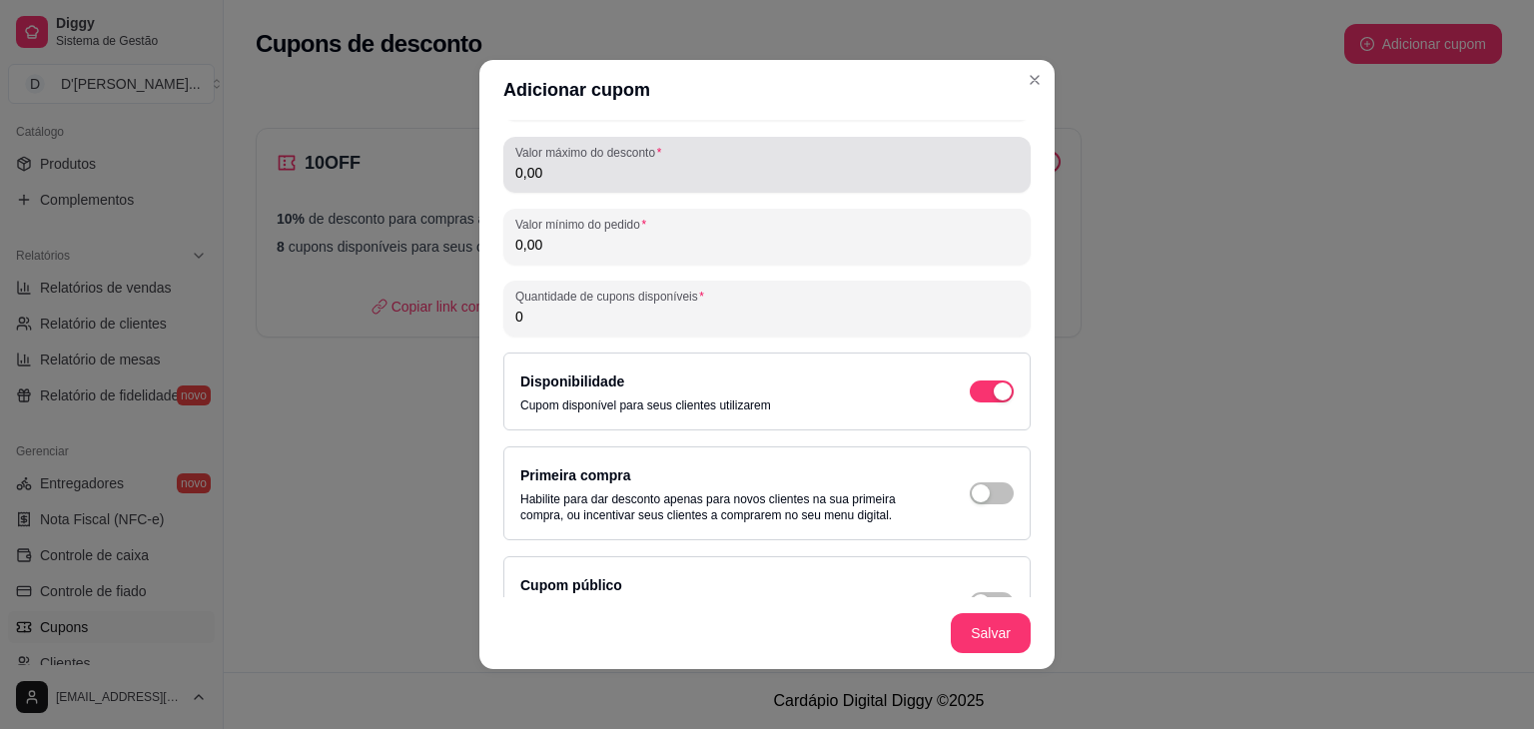
click at [684, 153] on div "0,00" at bounding box center [766, 165] width 503 height 40
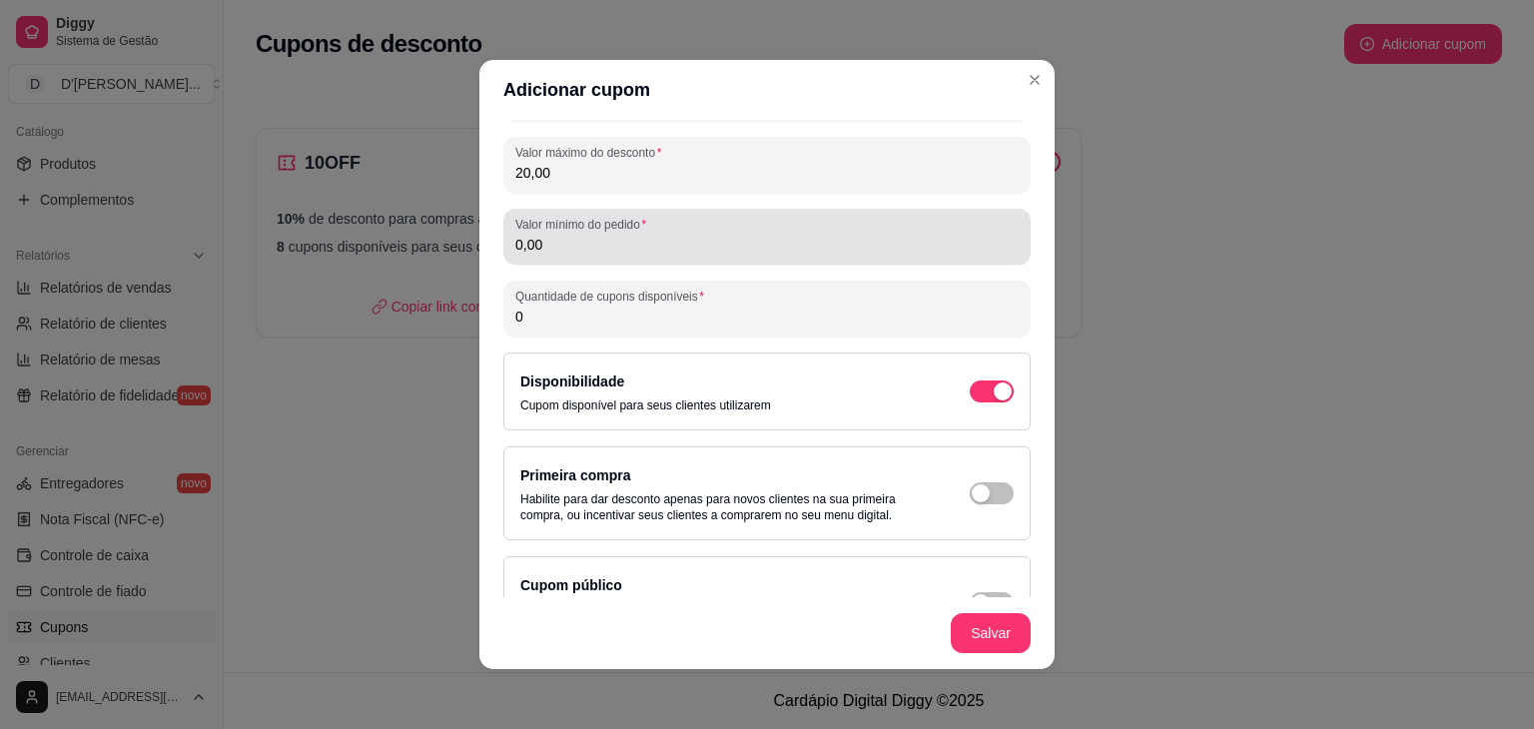
type input "20,00"
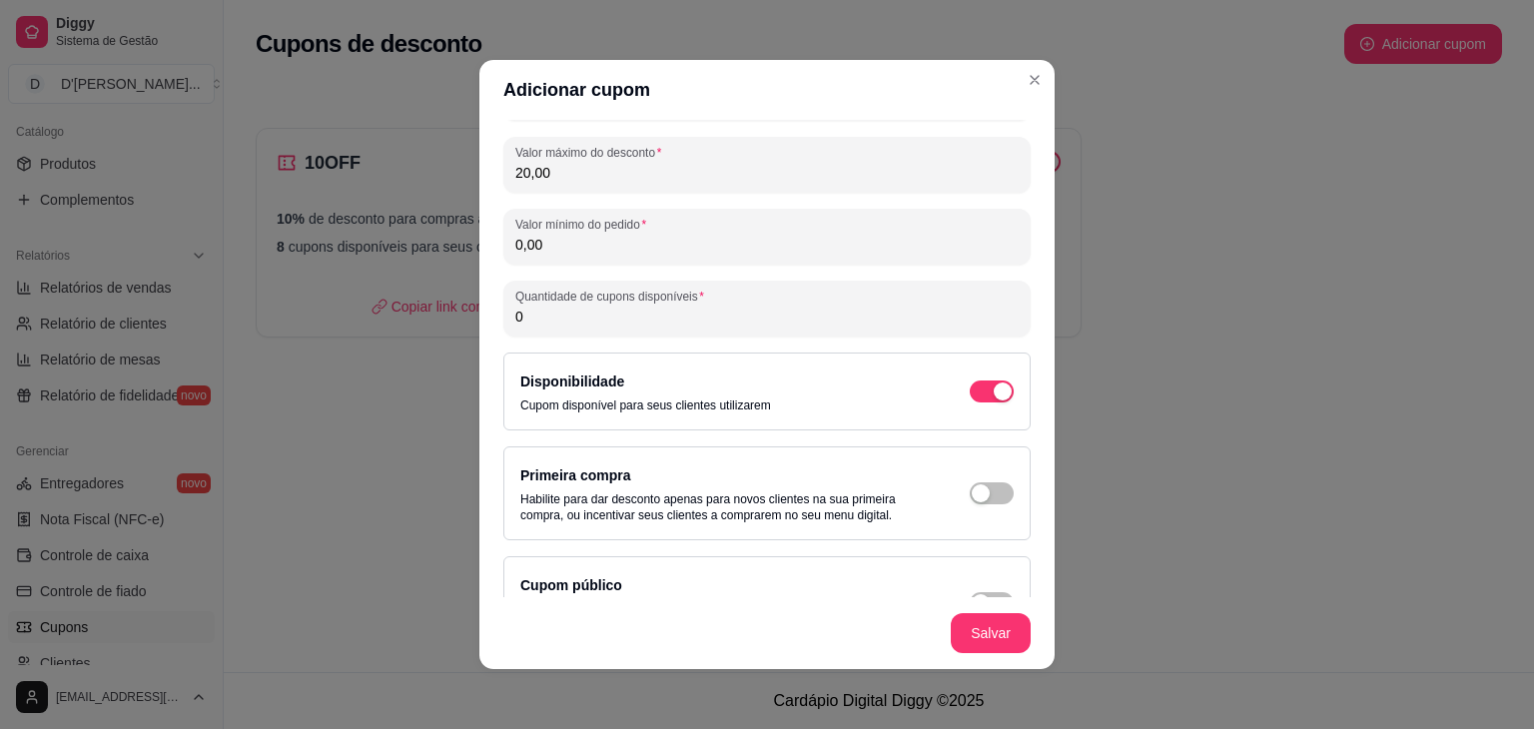
click at [616, 246] on input "0,00" at bounding box center [766, 245] width 503 height 20
type input "18,00"
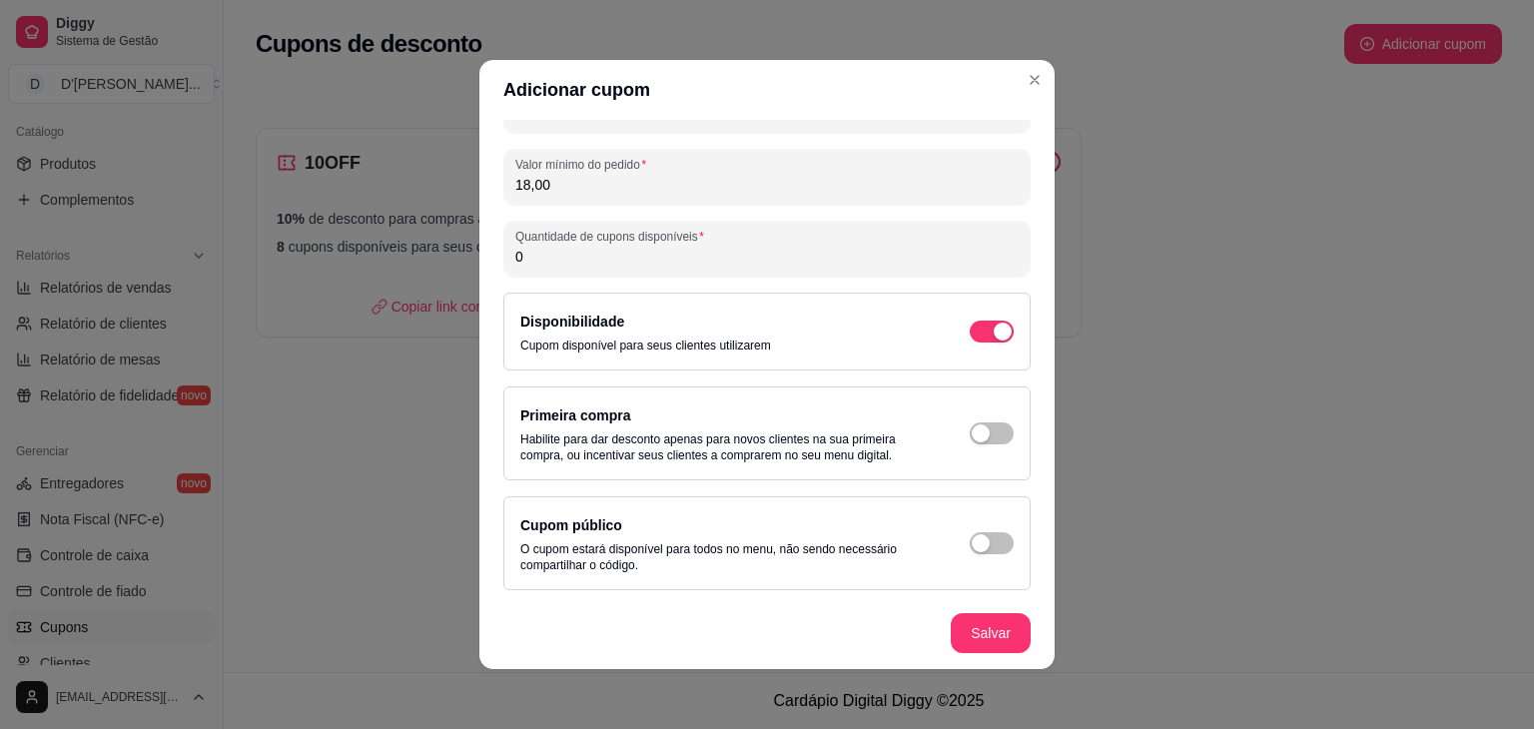
click at [866, 266] on input "0" at bounding box center [766, 257] width 503 height 20
type input "10"
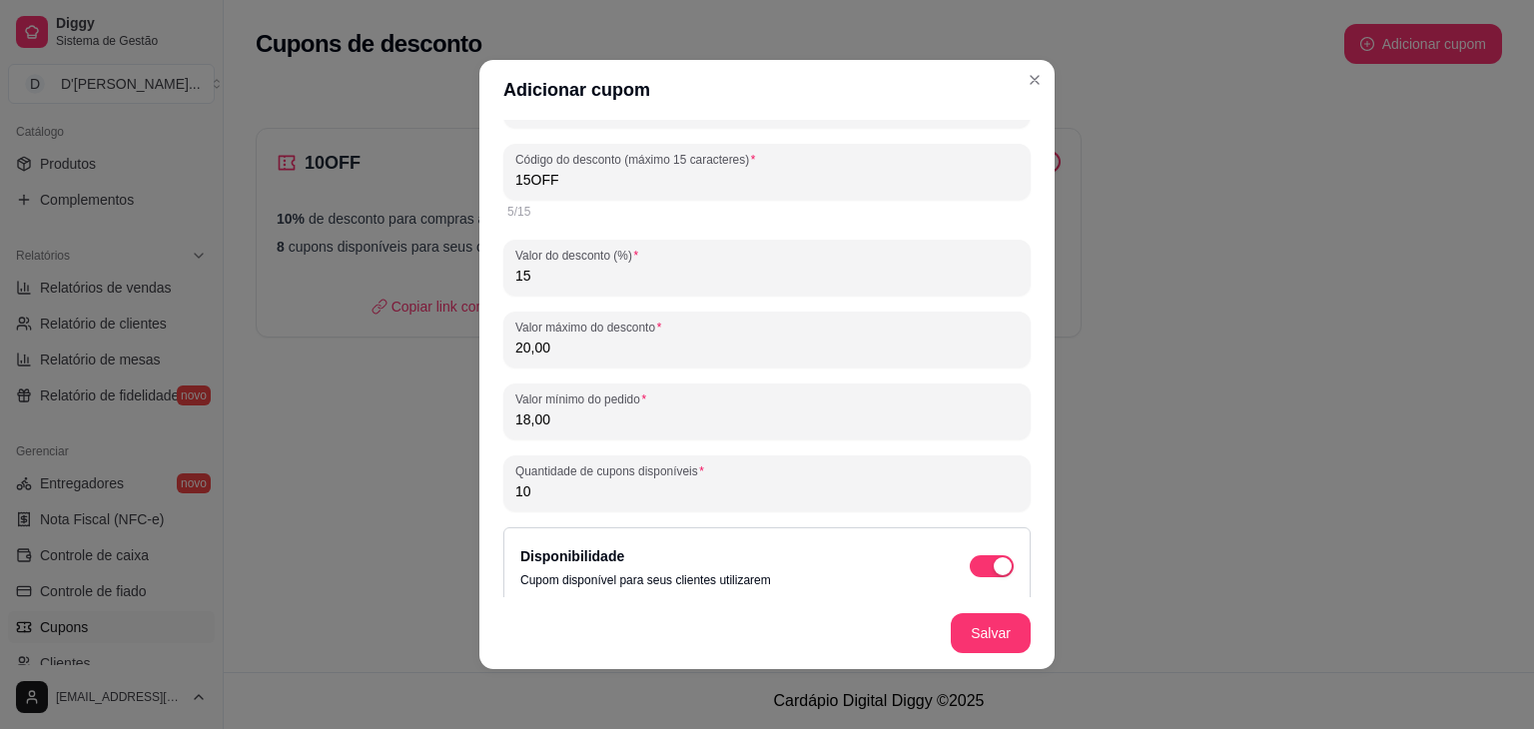
scroll to position [0, 0]
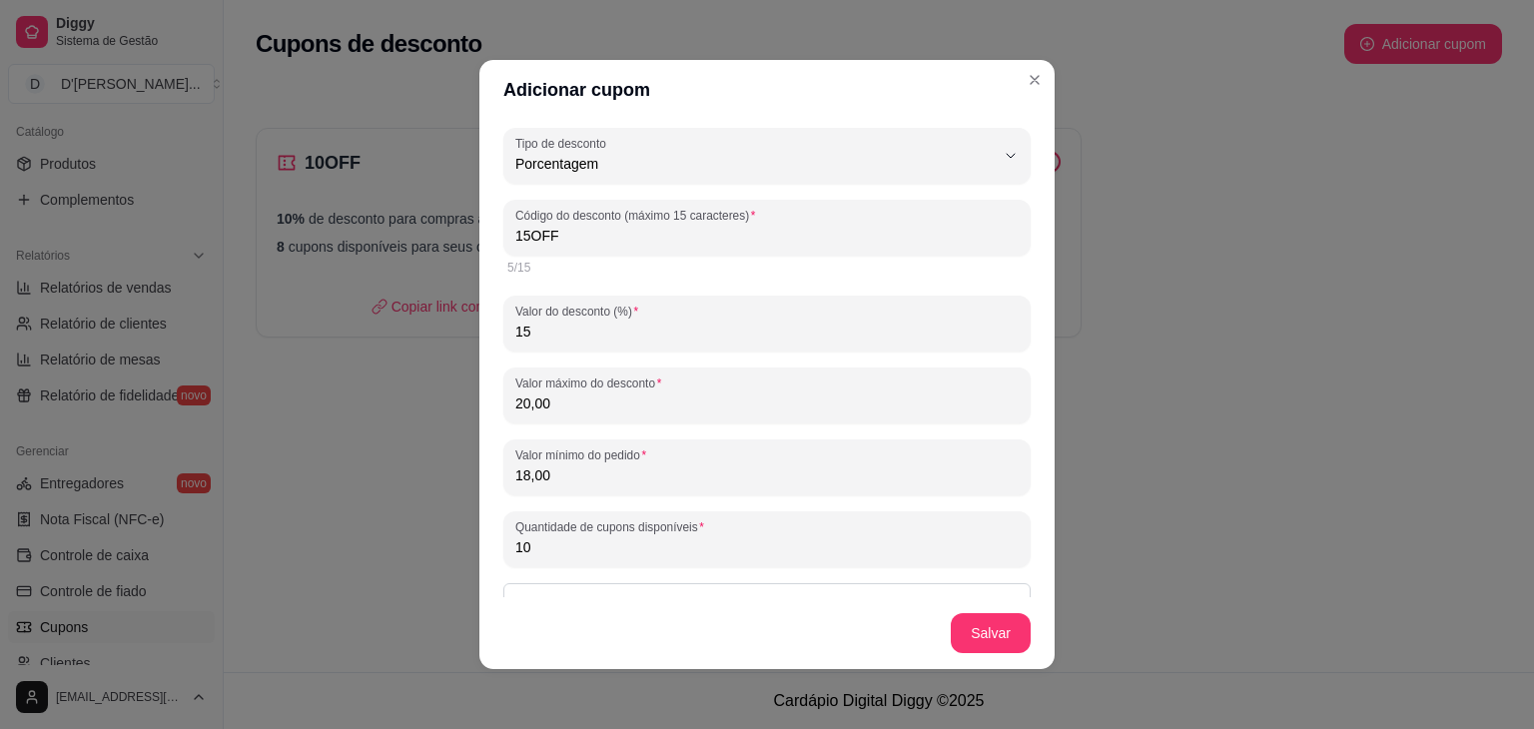
drag, startPoint x: 529, startPoint y: 337, endPoint x: 515, endPoint y: 329, distance: 16.6
click at [515, 329] on input "15" at bounding box center [766, 332] width 503 height 20
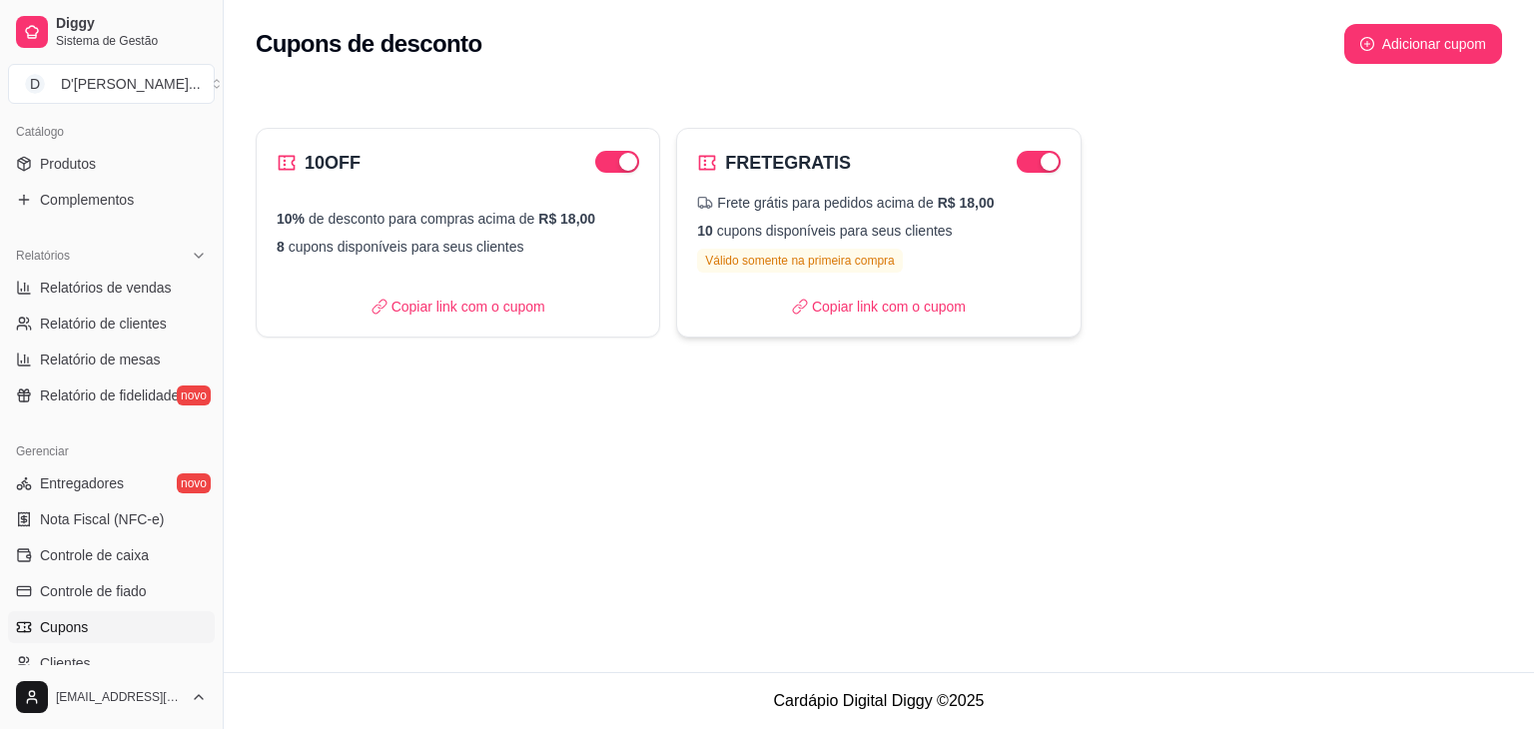
click at [939, 244] on div "Frete grátis para pedidos acima de R$ 18,00 10 cupons disponíveis para seus cli…" at bounding box center [878, 233] width 362 height 80
select select "FREE_DELIVERY_FEE"
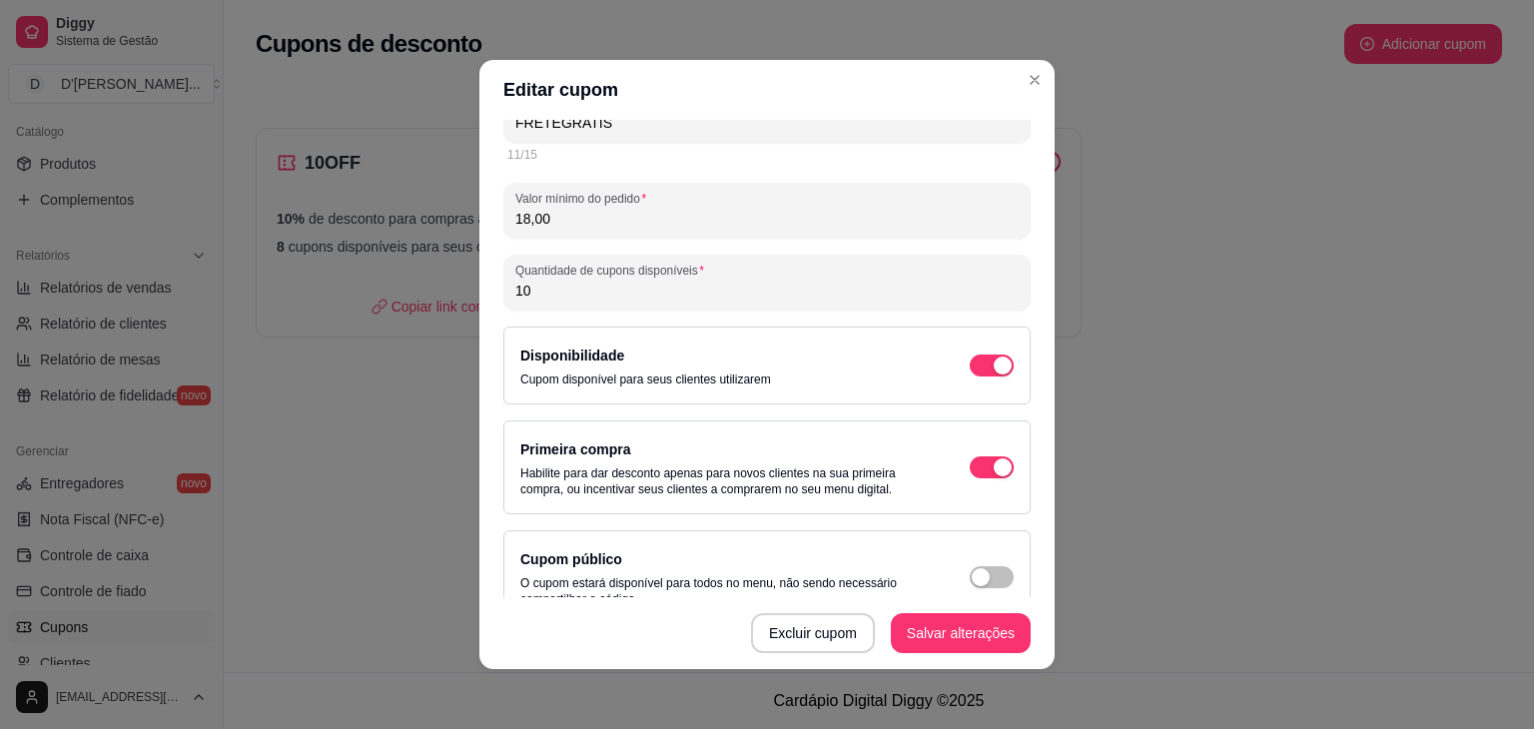
scroll to position [147, 0]
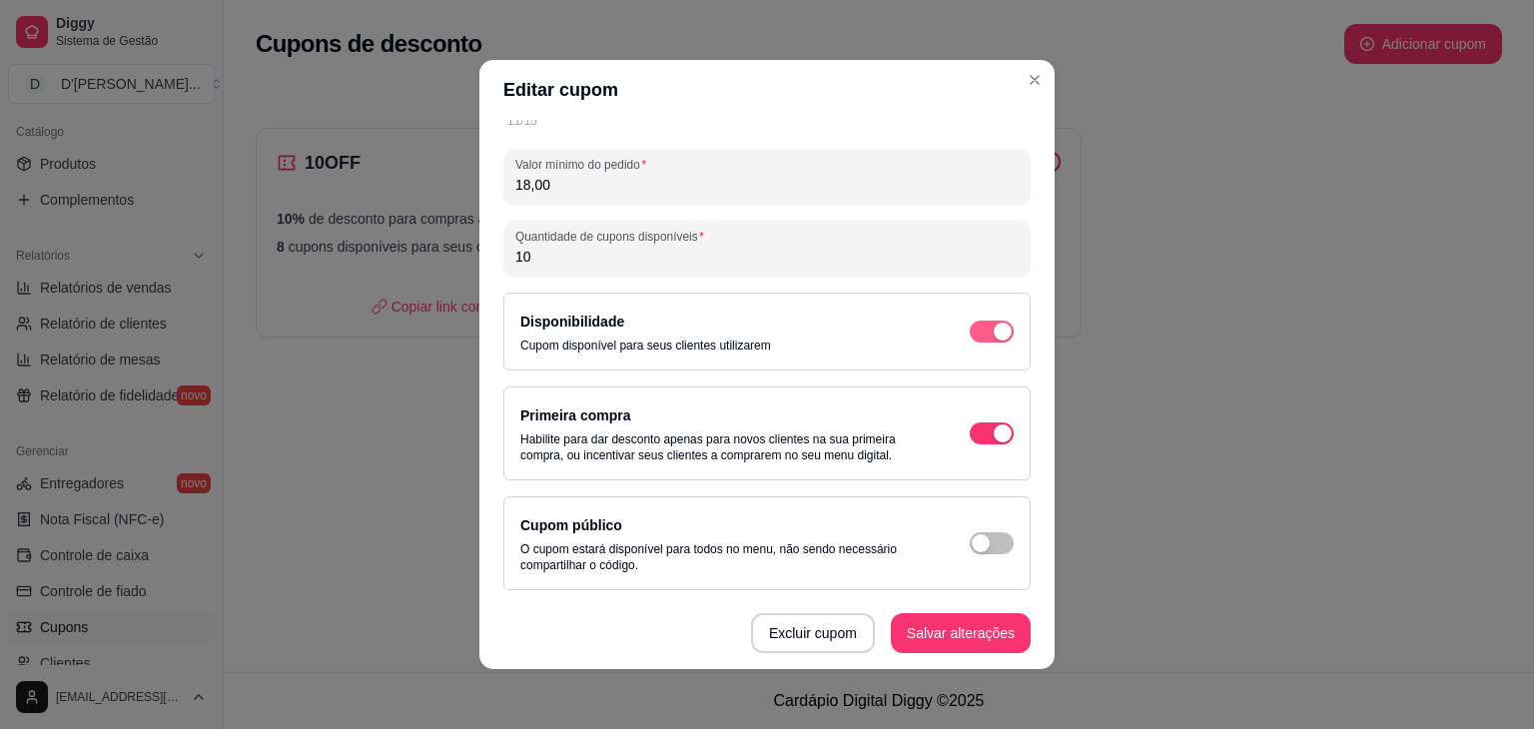
click at [994, 336] on div "button" at bounding box center [1003, 332] width 18 height 18
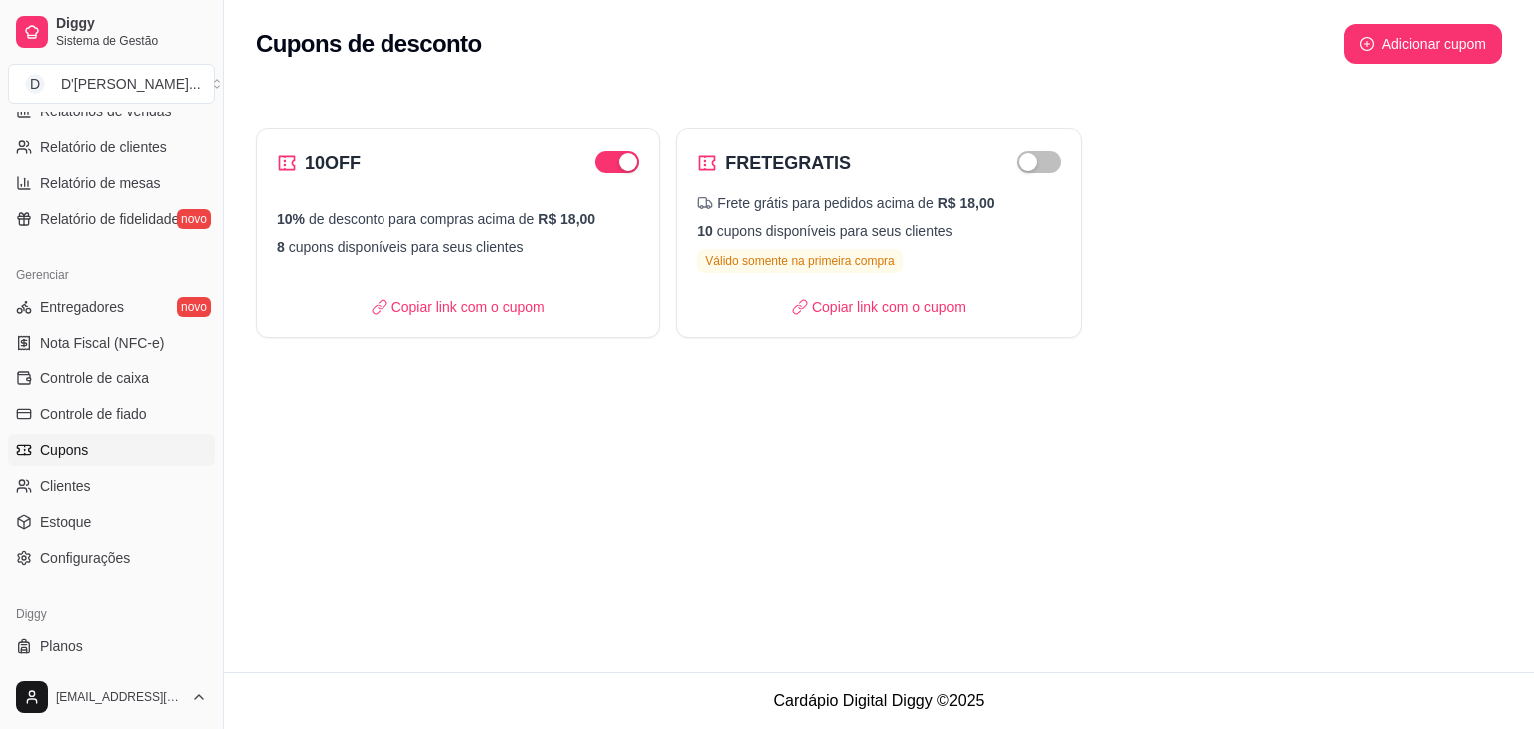
scroll to position [707, 0]
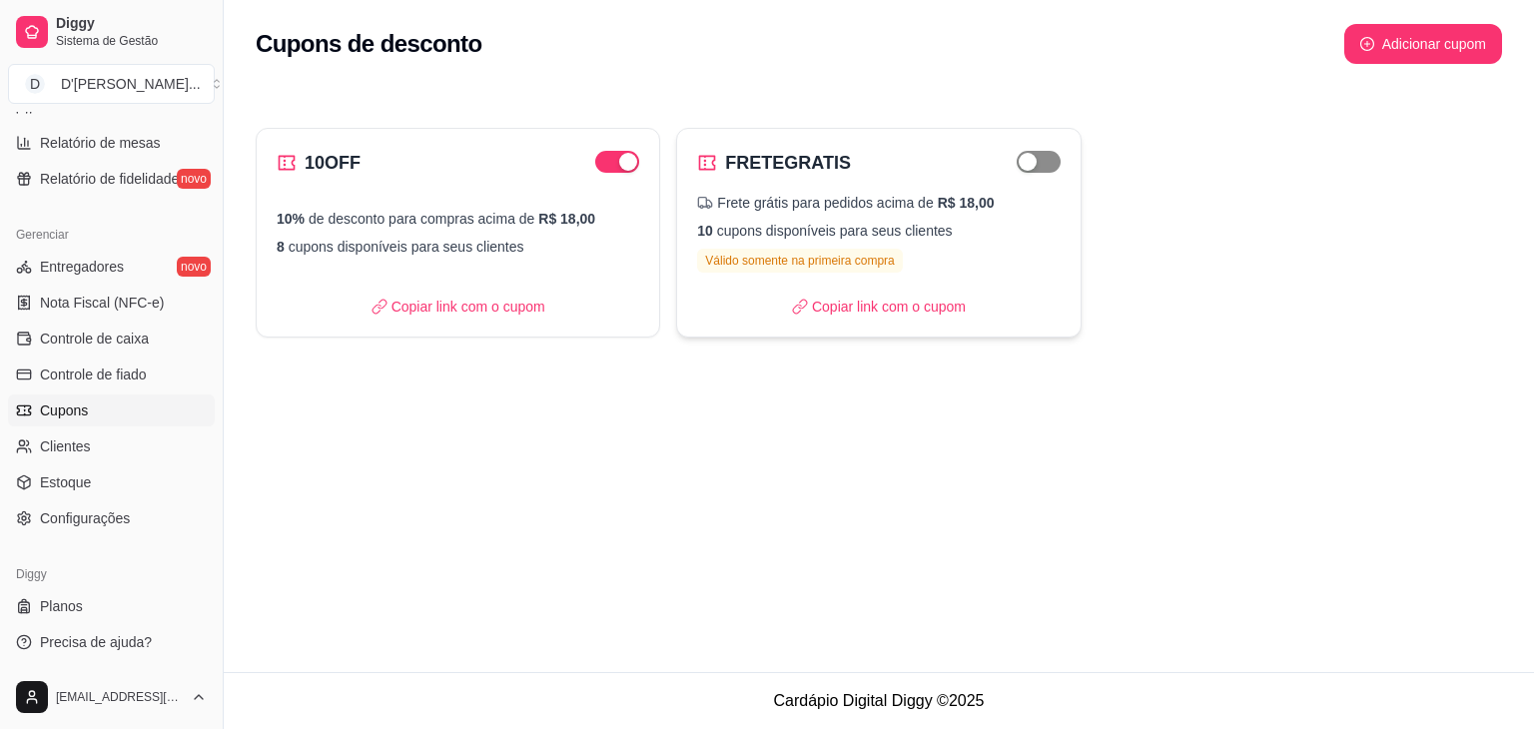
click at [1038, 160] on button "button" at bounding box center [1038, 162] width 44 height 22
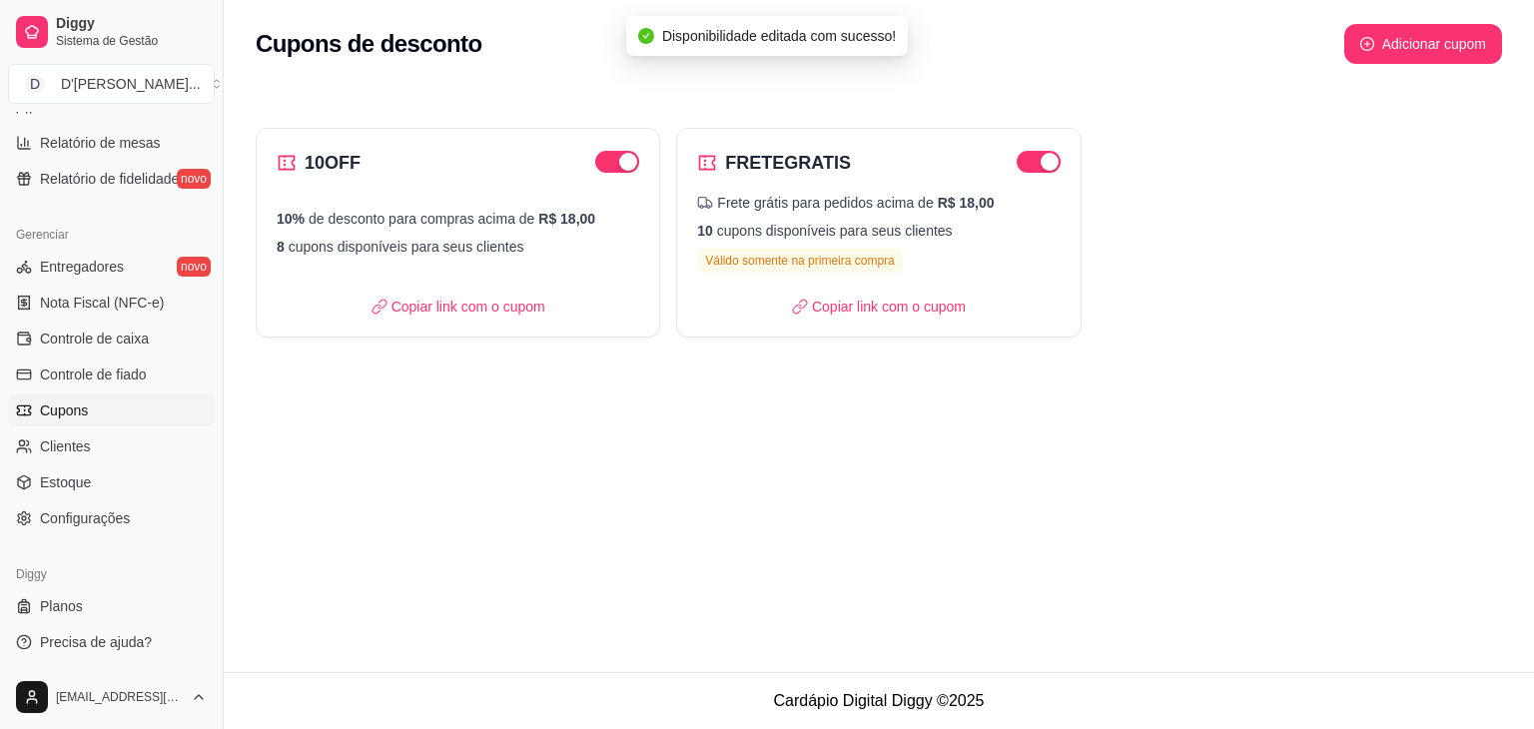
click at [1220, 173] on div "10OFF 10% de desconto para compras acima de R$ 18,00 8 cupons disponíveis para …" at bounding box center [879, 233] width 1246 height 210
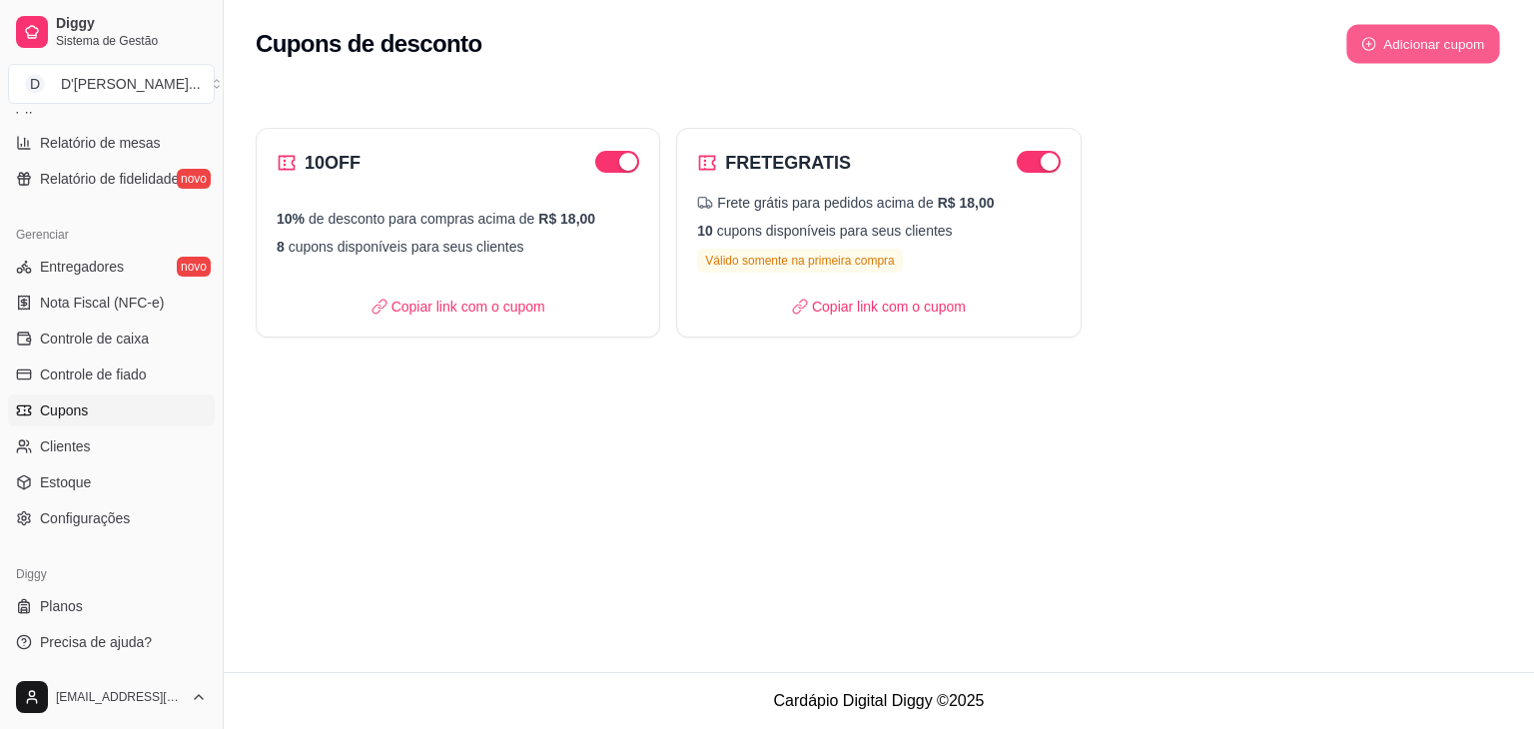
click at [1438, 49] on button "Adicionar cupom" at bounding box center [1423, 44] width 154 height 39
select select "FIXED_VALUE"
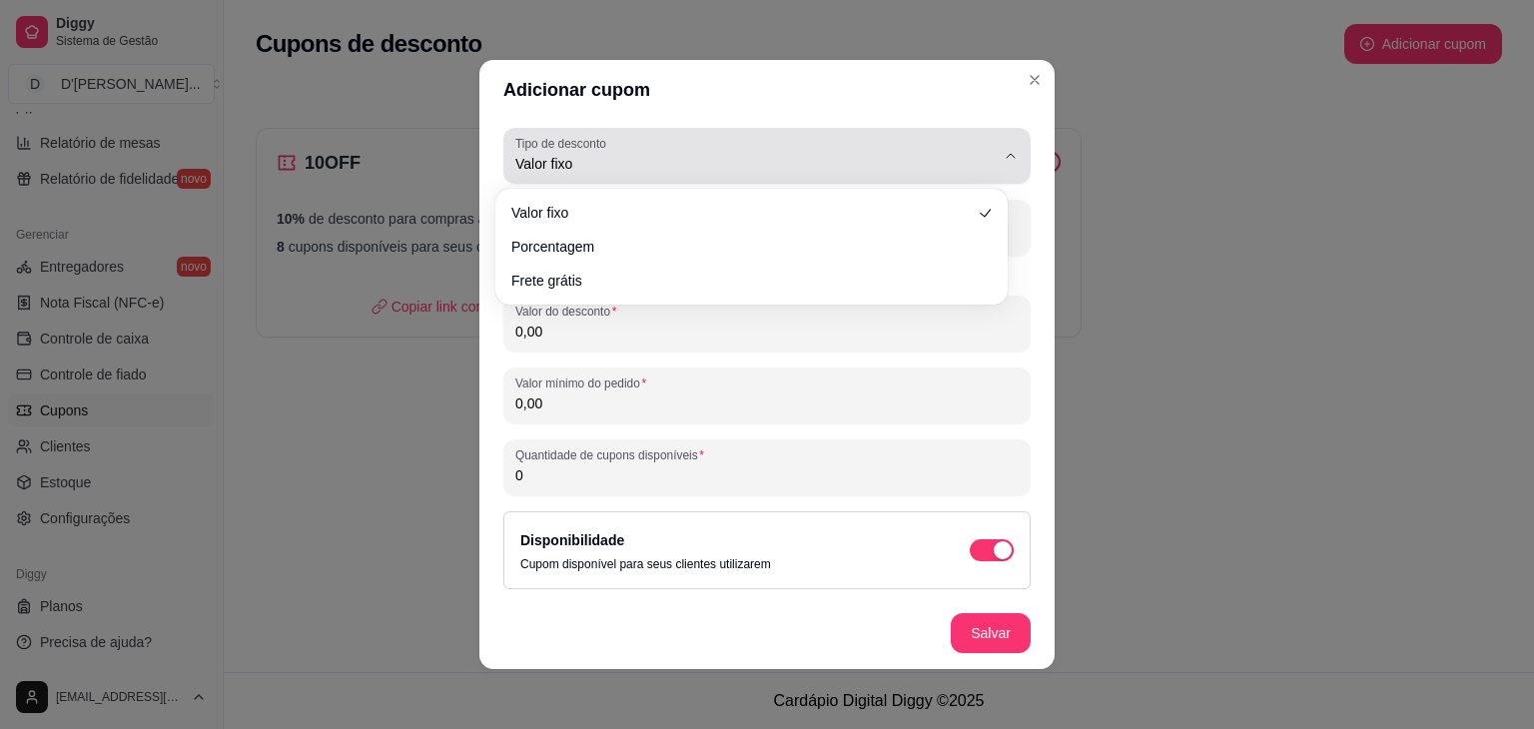
click at [855, 179] on button "Tipo de desconto Valor fixo" at bounding box center [766, 156] width 527 height 56
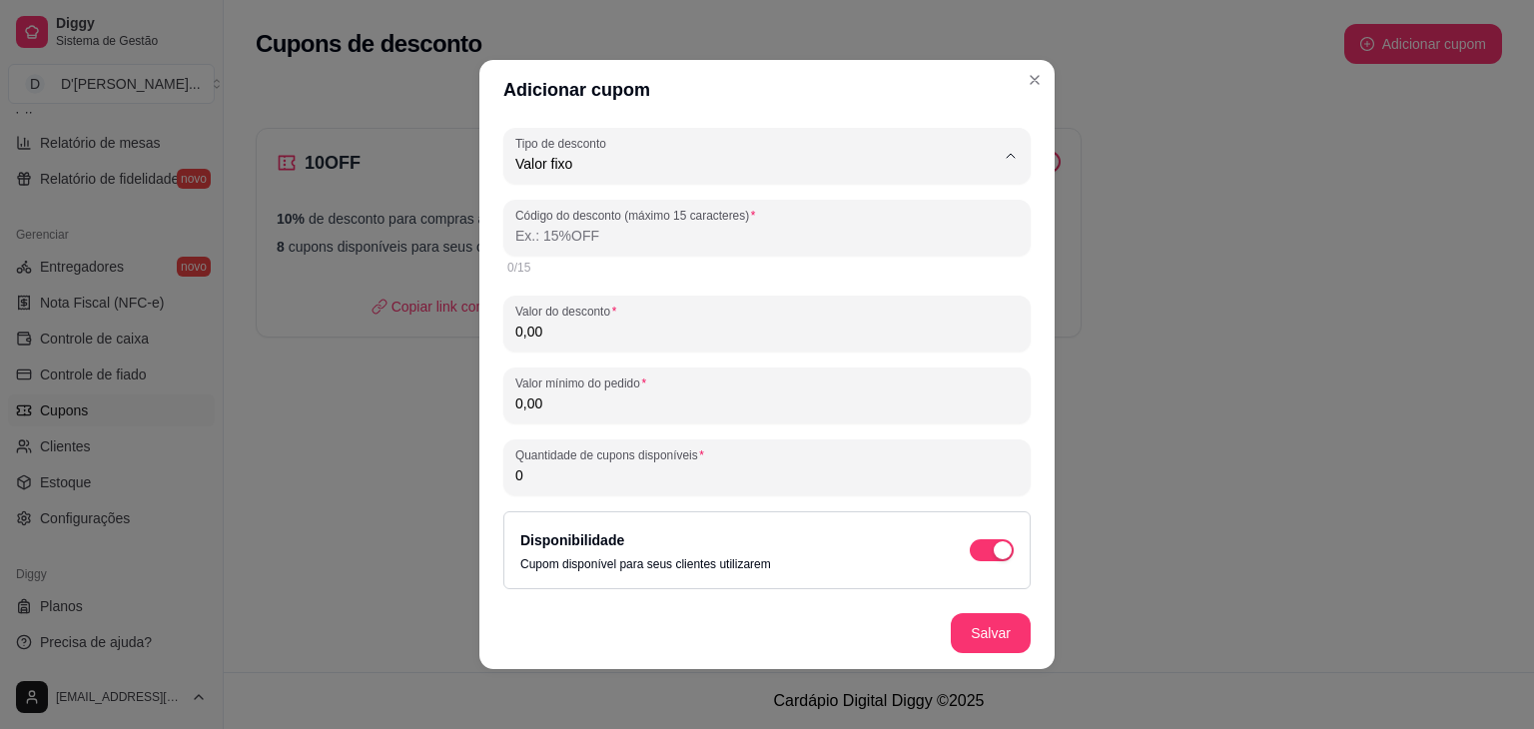
click at [799, 254] on span "Porcentagem" at bounding box center [741, 244] width 441 height 19
type input "PERCENTAGE"
select select "PERCENTAGE"
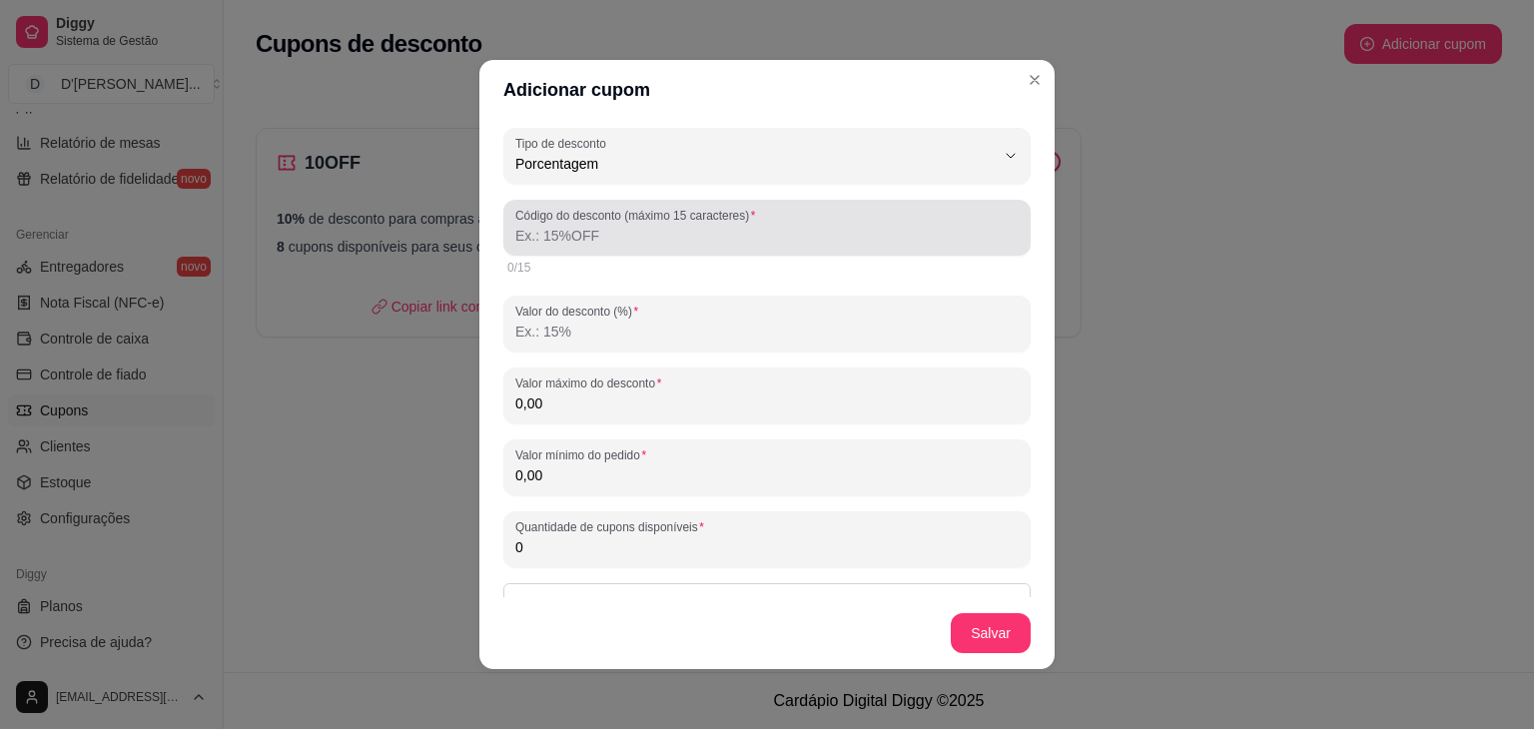
click at [799, 254] on div "Código do desconto (máximo 15 caracteres)" at bounding box center [766, 228] width 527 height 56
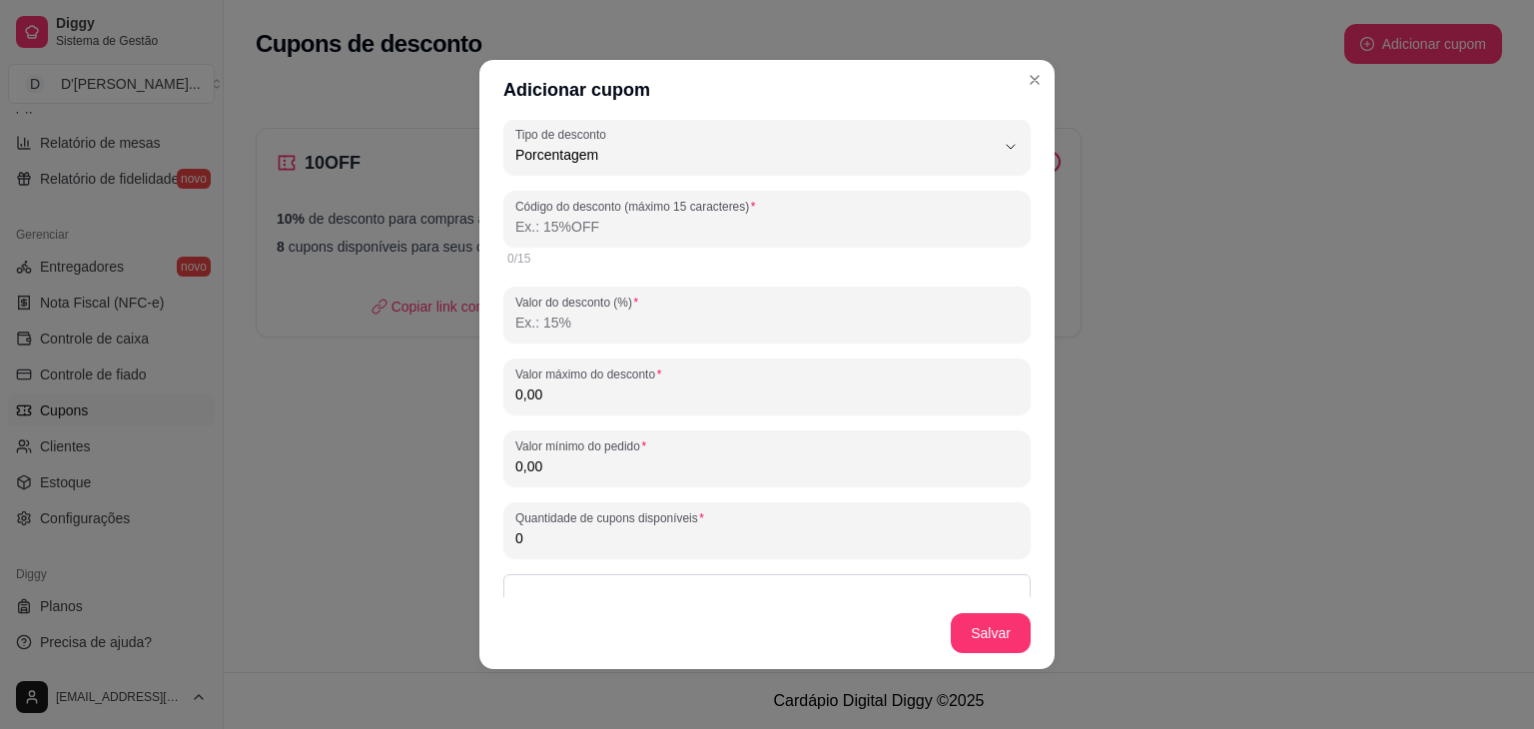
scroll to position [0, 0]
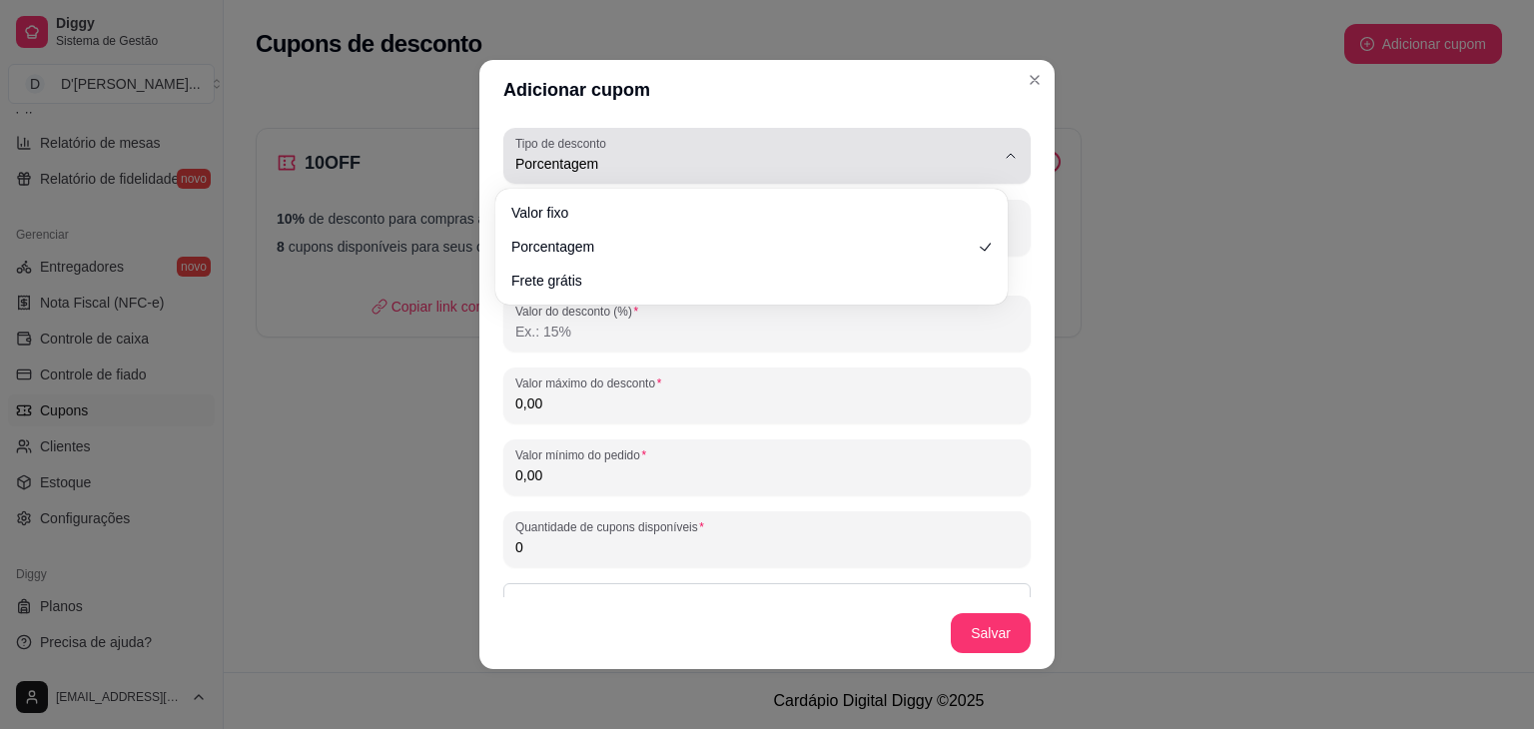
click at [988, 144] on button "Tipo de desconto Porcentagem" at bounding box center [766, 156] width 527 height 56
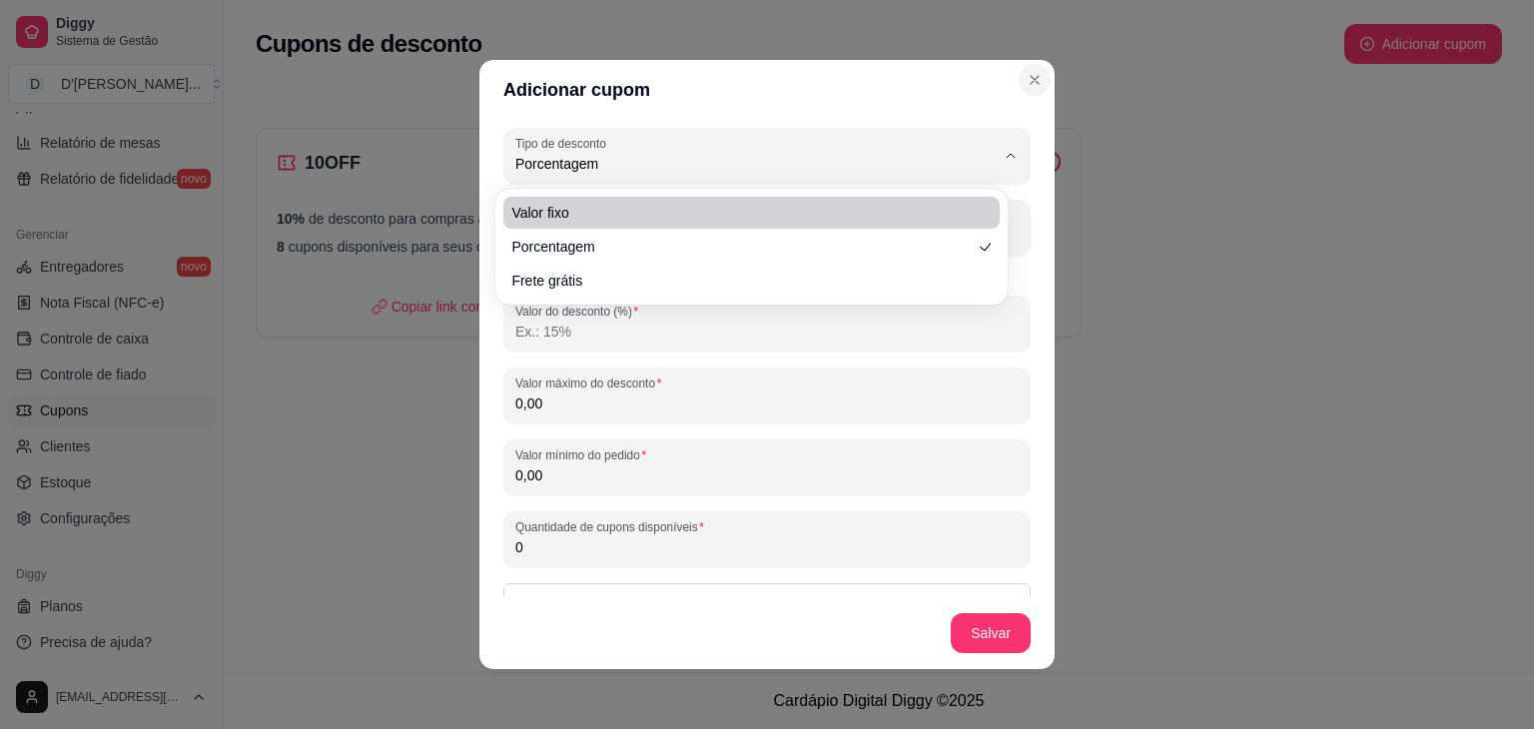
click at [1030, 81] on icon "Close" at bounding box center [1034, 80] width 8 height 8
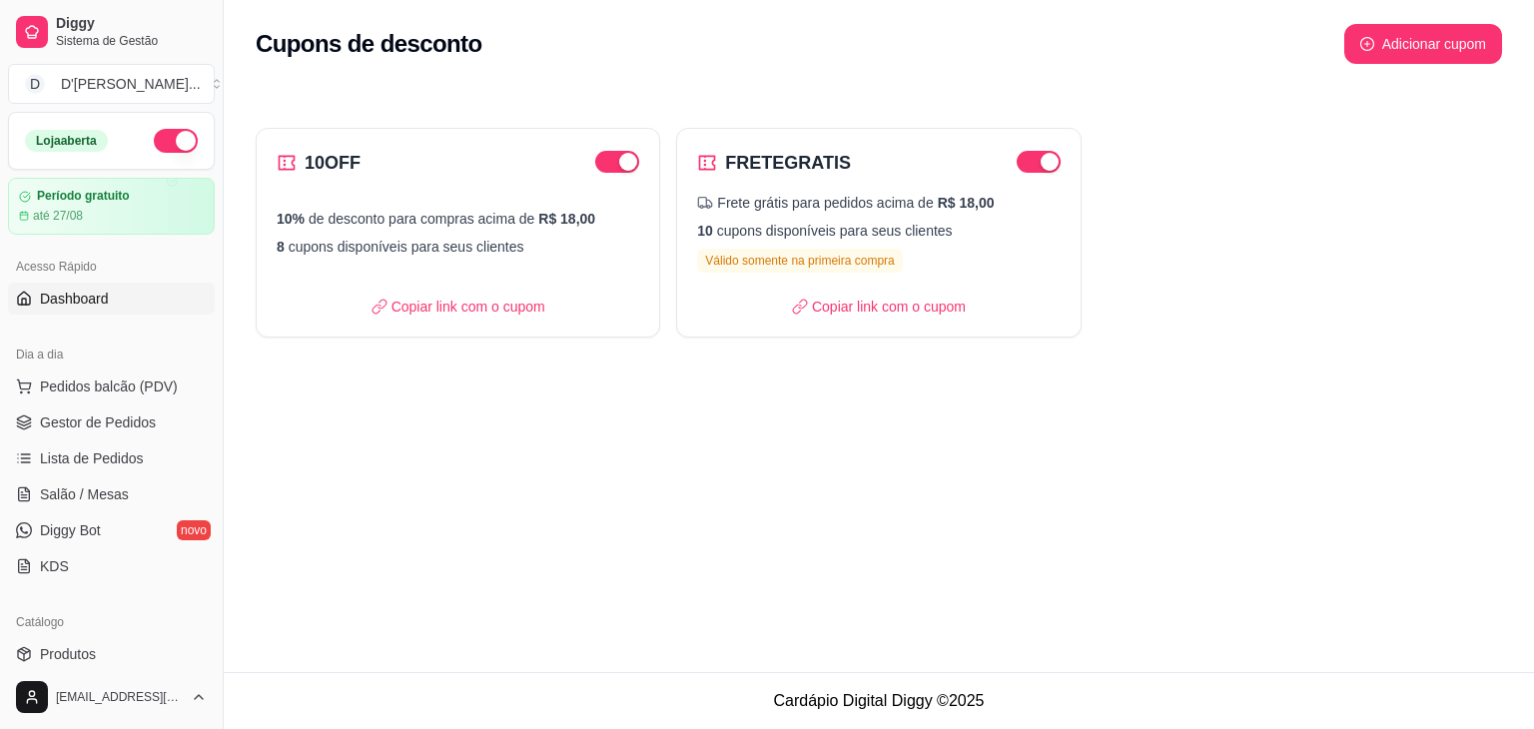
click at [90, 290] on span "Dashboard" at bounding box center [74, 299] width 69 height 20
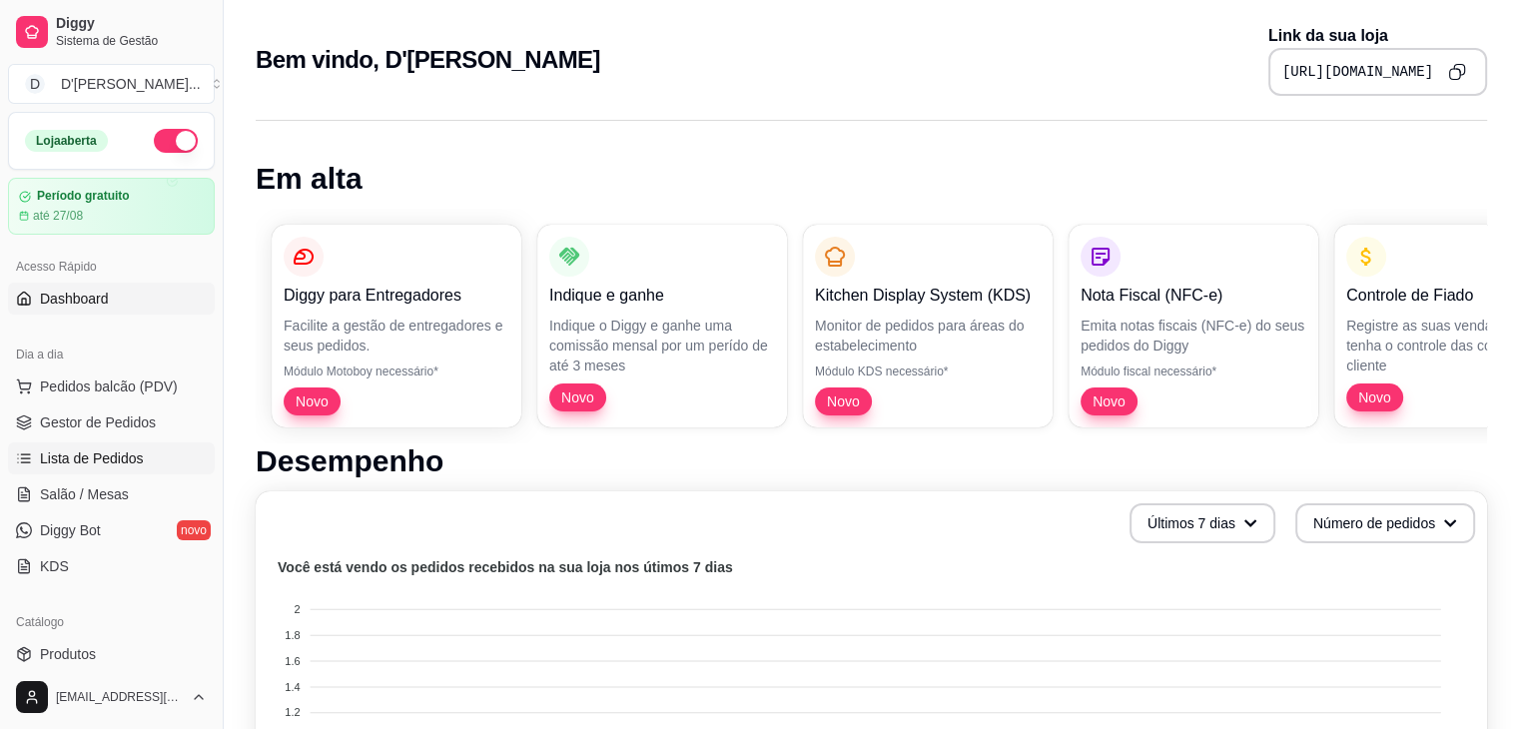
click at [115, 461] on span "Lista de Pedidos" at bounding box center [92, 458] width 104 height 20
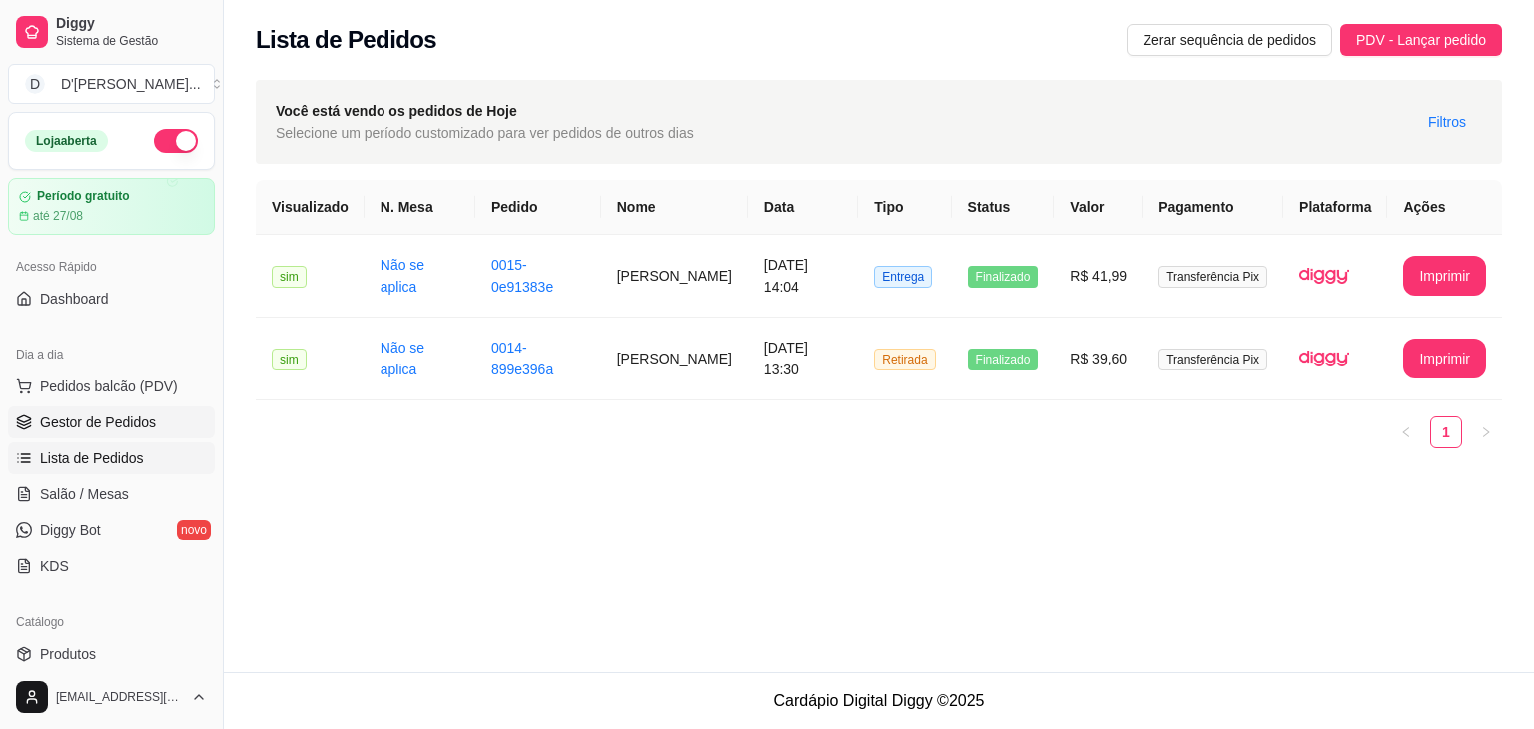
click at [144, 431] on link "Gestor de Pedidos" at bounding box center [111, 422] width 207 height 32
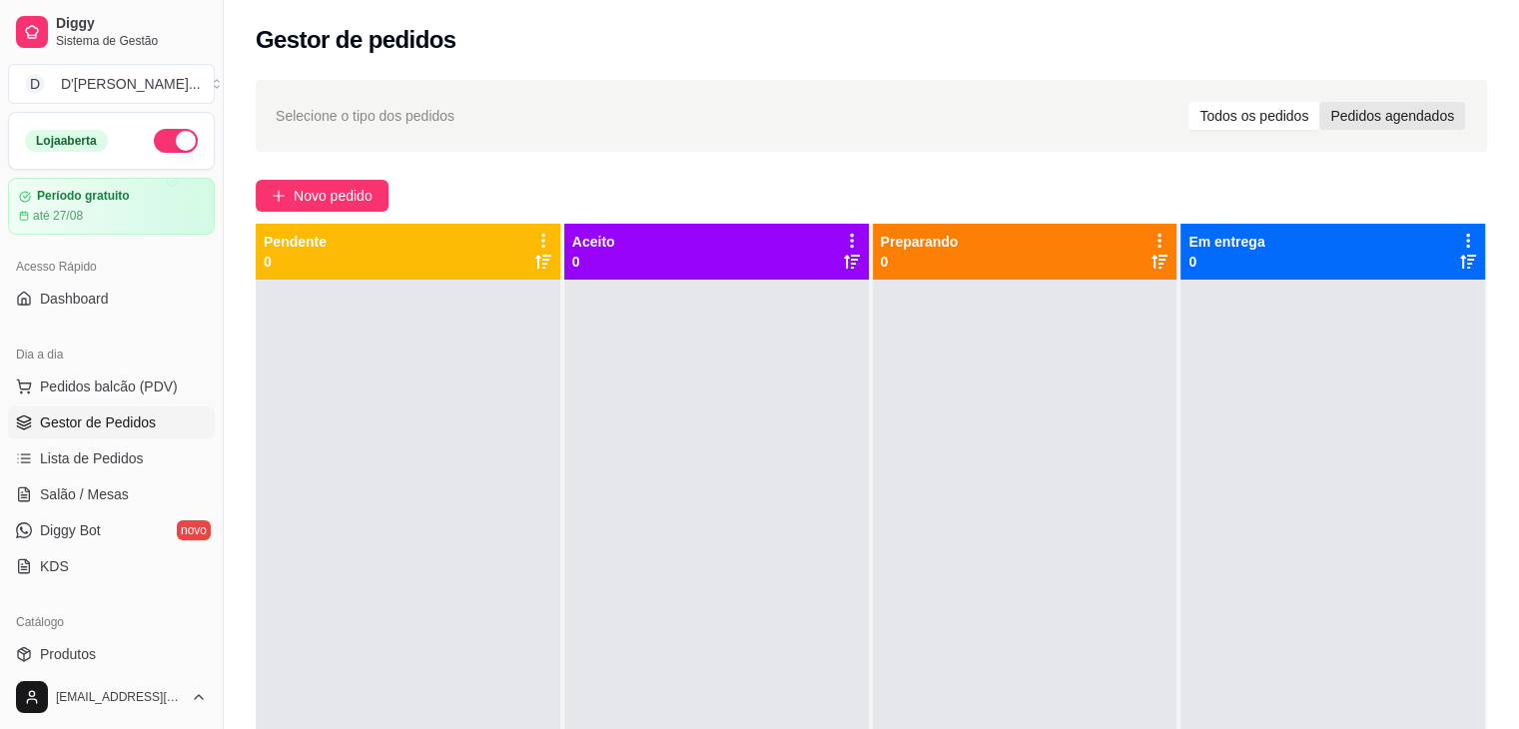
click at [1407, 107] on div "Pedidos agendados" at bounding box center [1392, 116] width 146 height 28
click at [1319, 102] on input "Pedidos agendados" at bounding box center [1319, 102] width 0 height 0
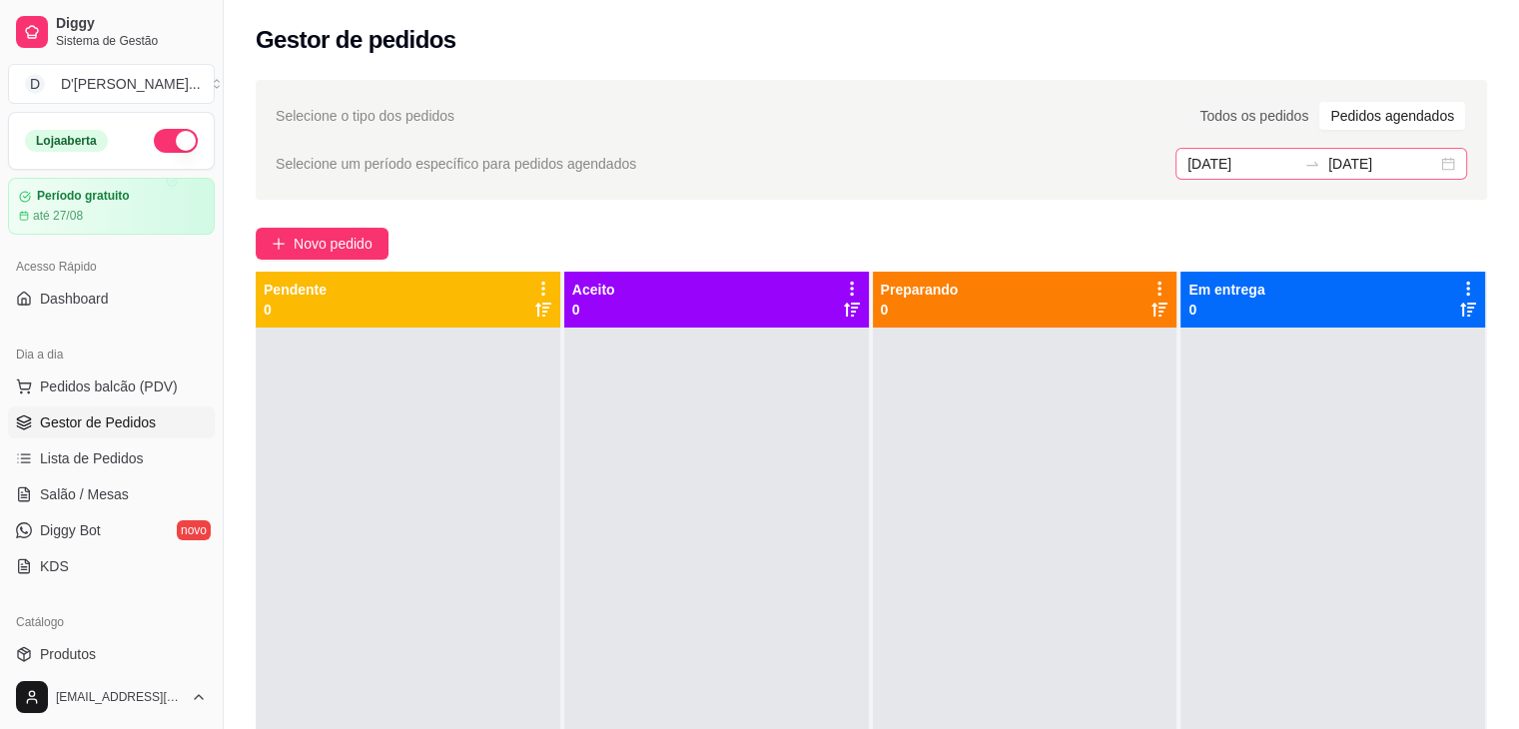
click at [1445, 157] on div "16/08/2025 16/08/2025" at bounding box center [1321, 164] width 292 height 32
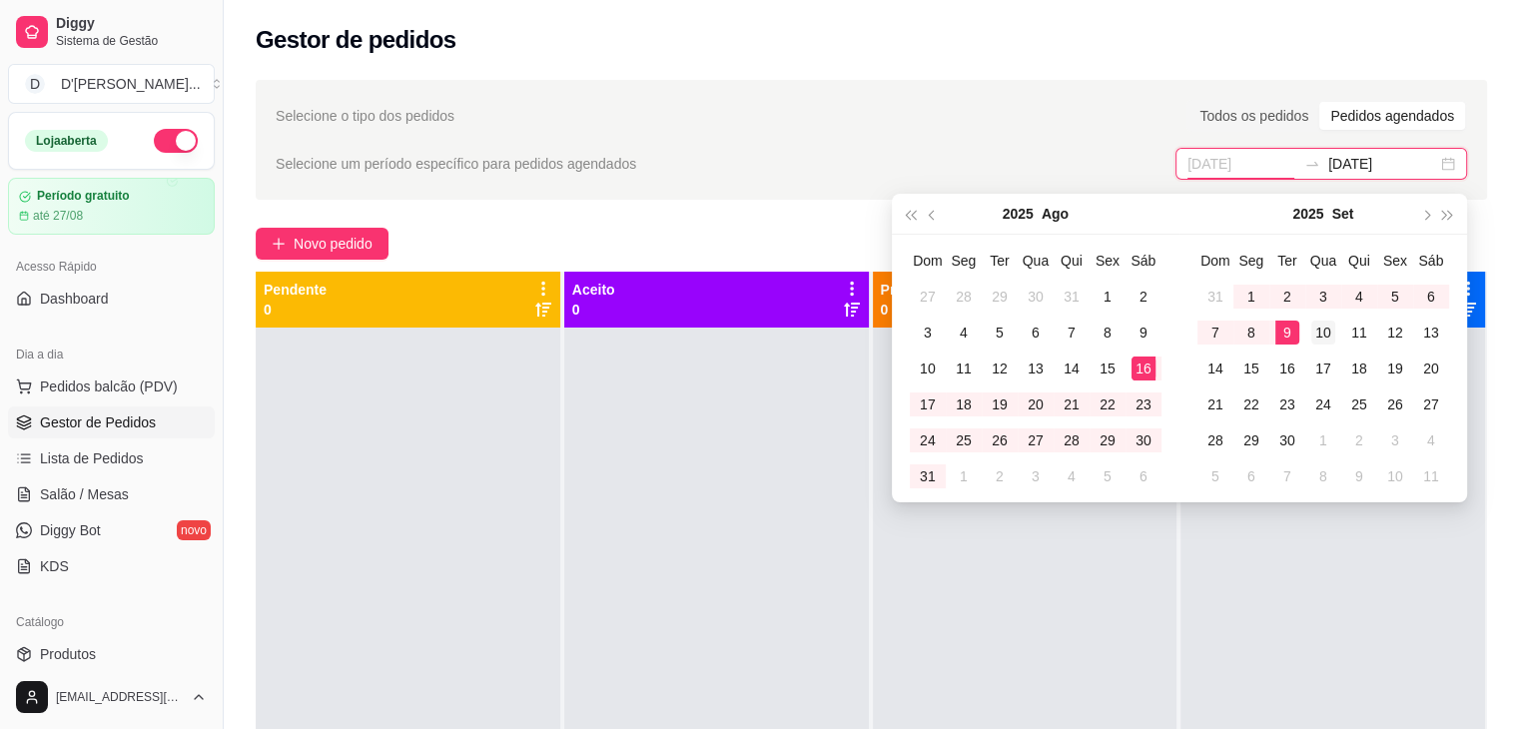
type input "10/09/2025"
click at [1322, 336] on div "10" at bounding box center [1323, 333] width 24 height 24
type input "16/08/2025"
type input "10/09/2025"
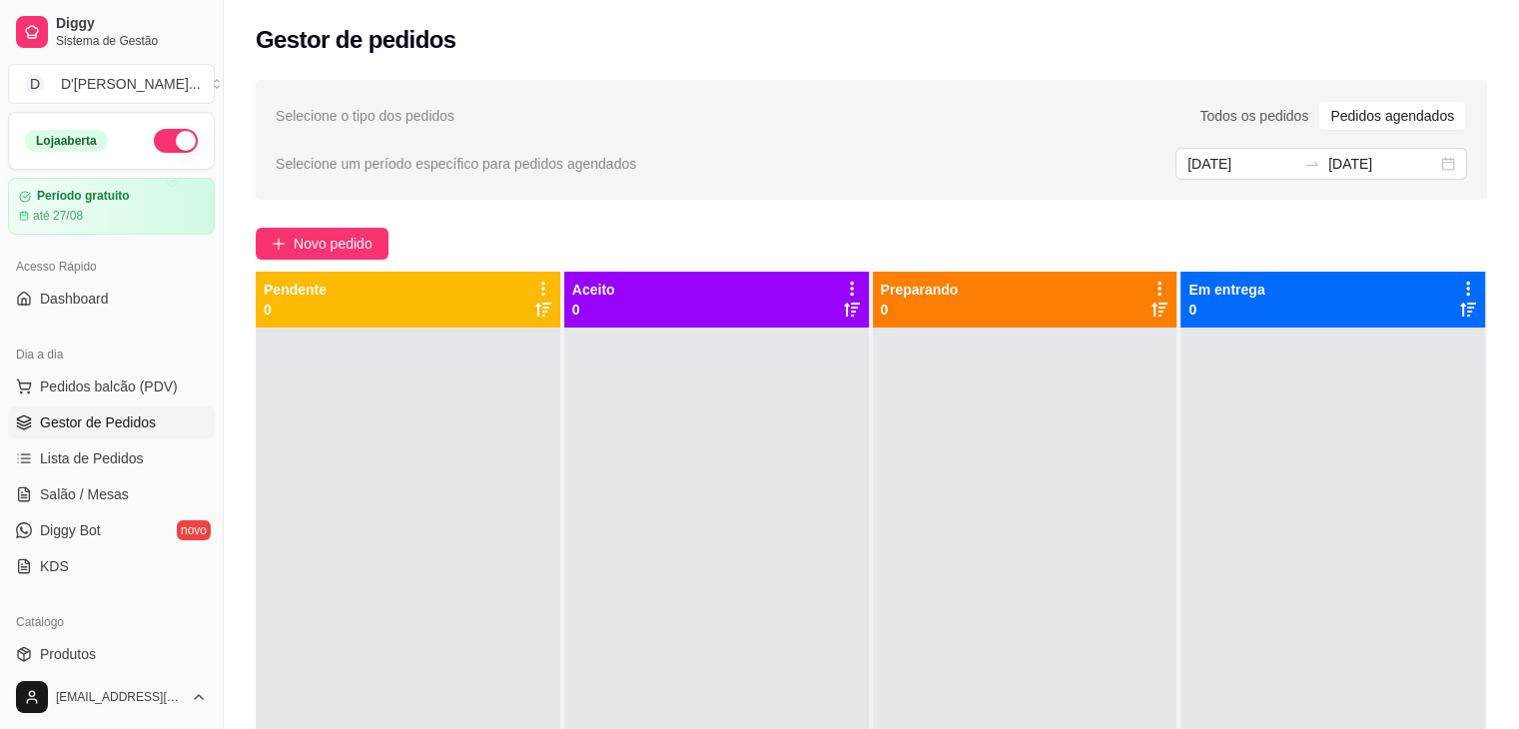
click at [1137, 89] on div "Selecione o tipo dos pedidos Todos os pedidos Pedidos agendados Selecione um pe…" at bounding box center [871, 140] width 1231 height 120
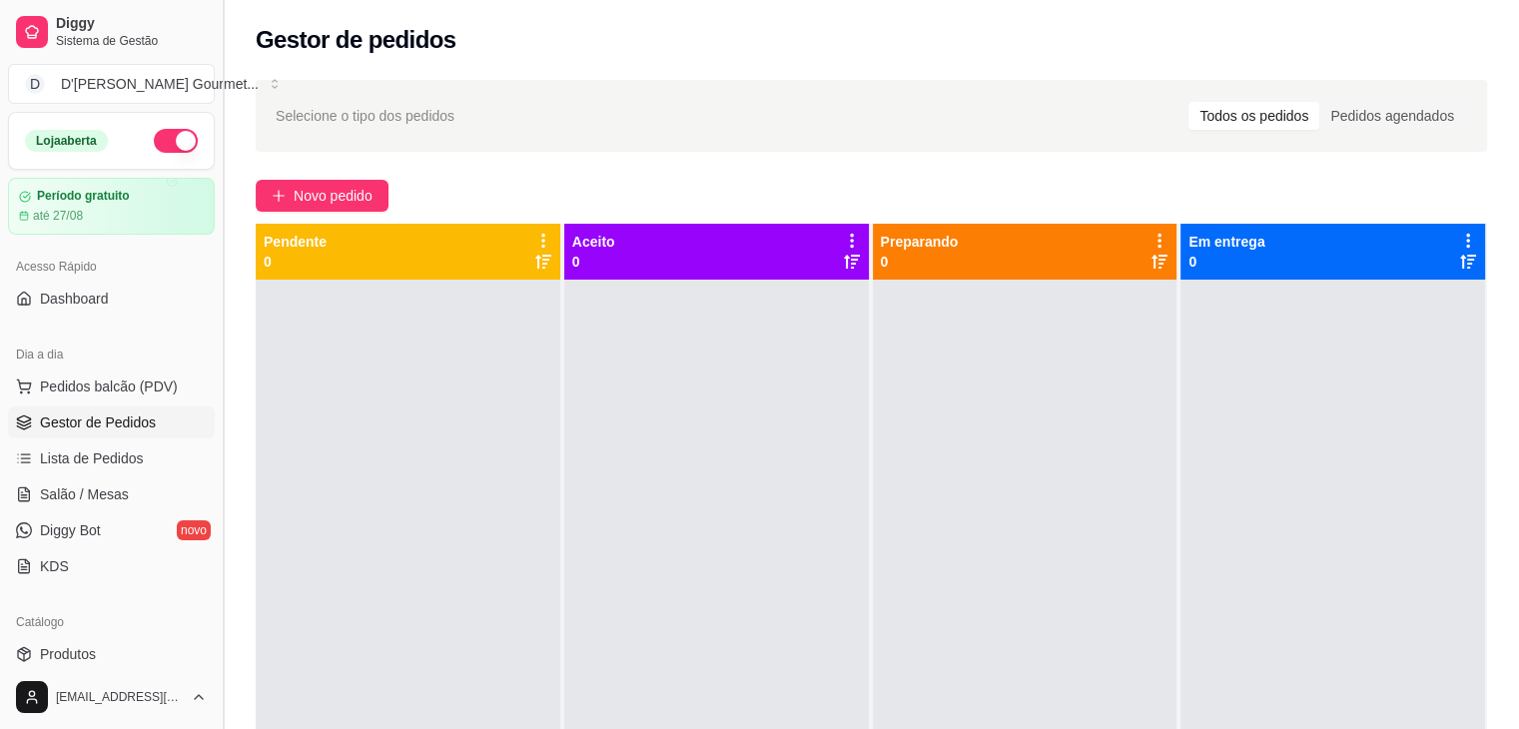
click at [217, 174] on button "Toggle Sidebar" at bounding box center [223, 364] width 16 height 729
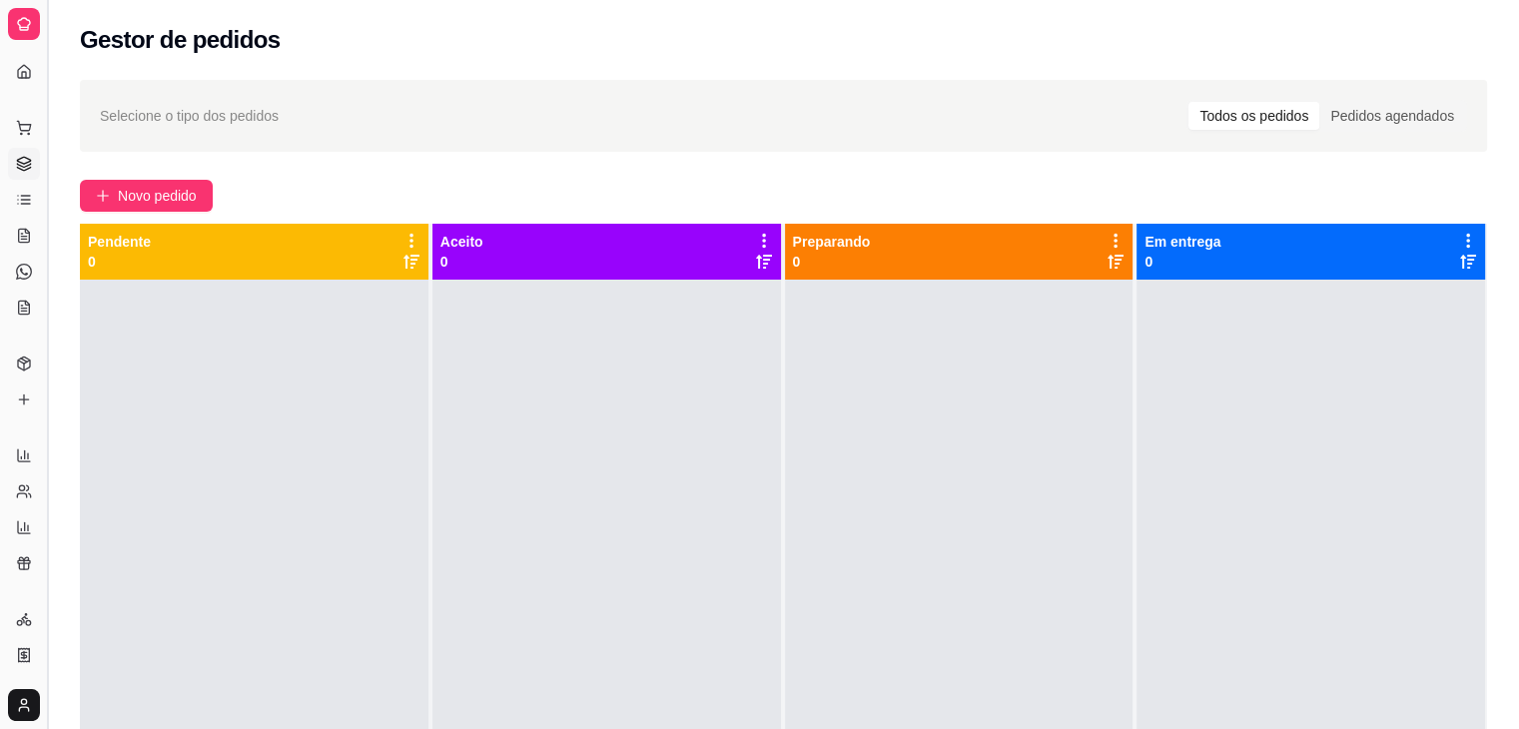
click at [50, 169] on button "Toggle Sidebar" at bounding box center [47, 364] width 16 height 729
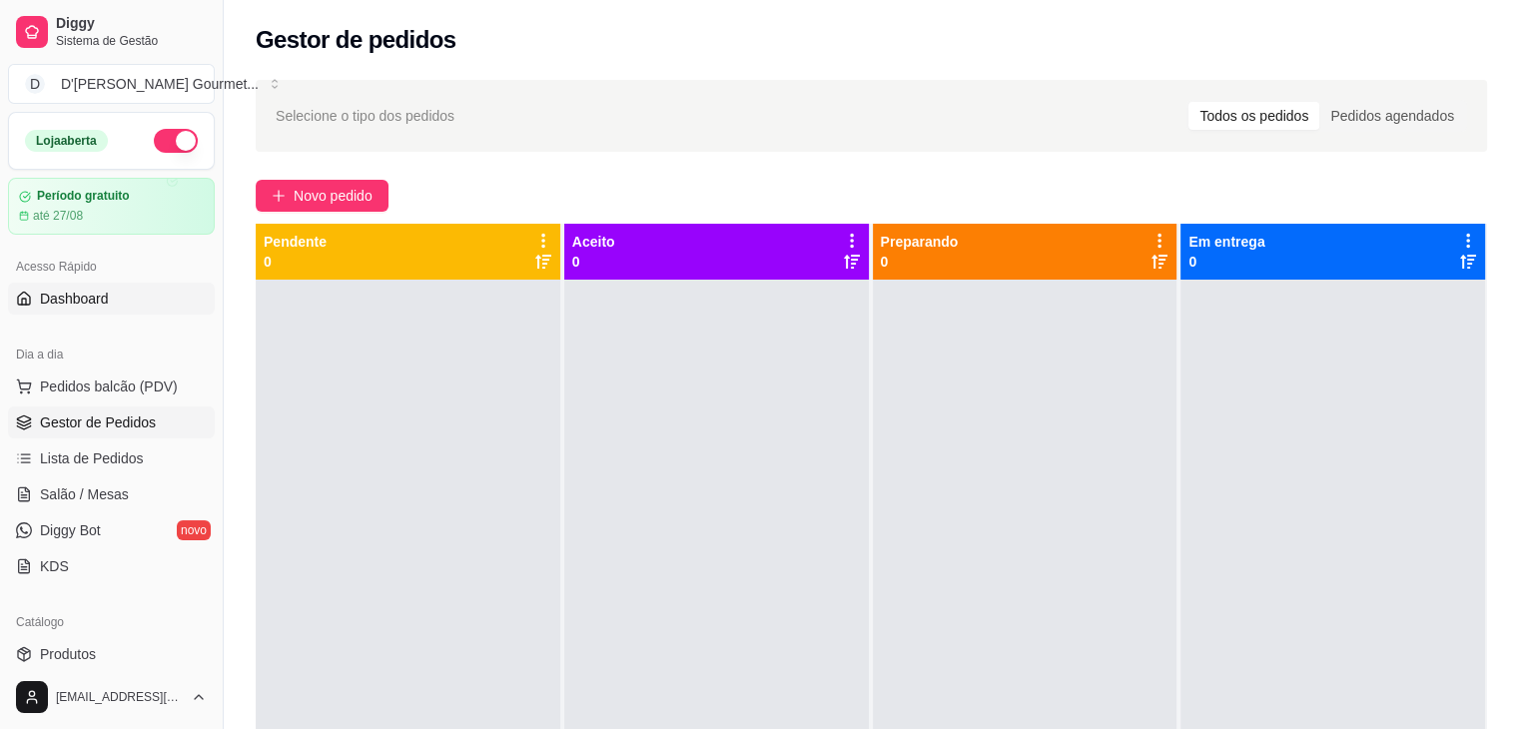
click at [97, 300] on span "Dashboard" at bounding box center [74, 299] width 69 height 20
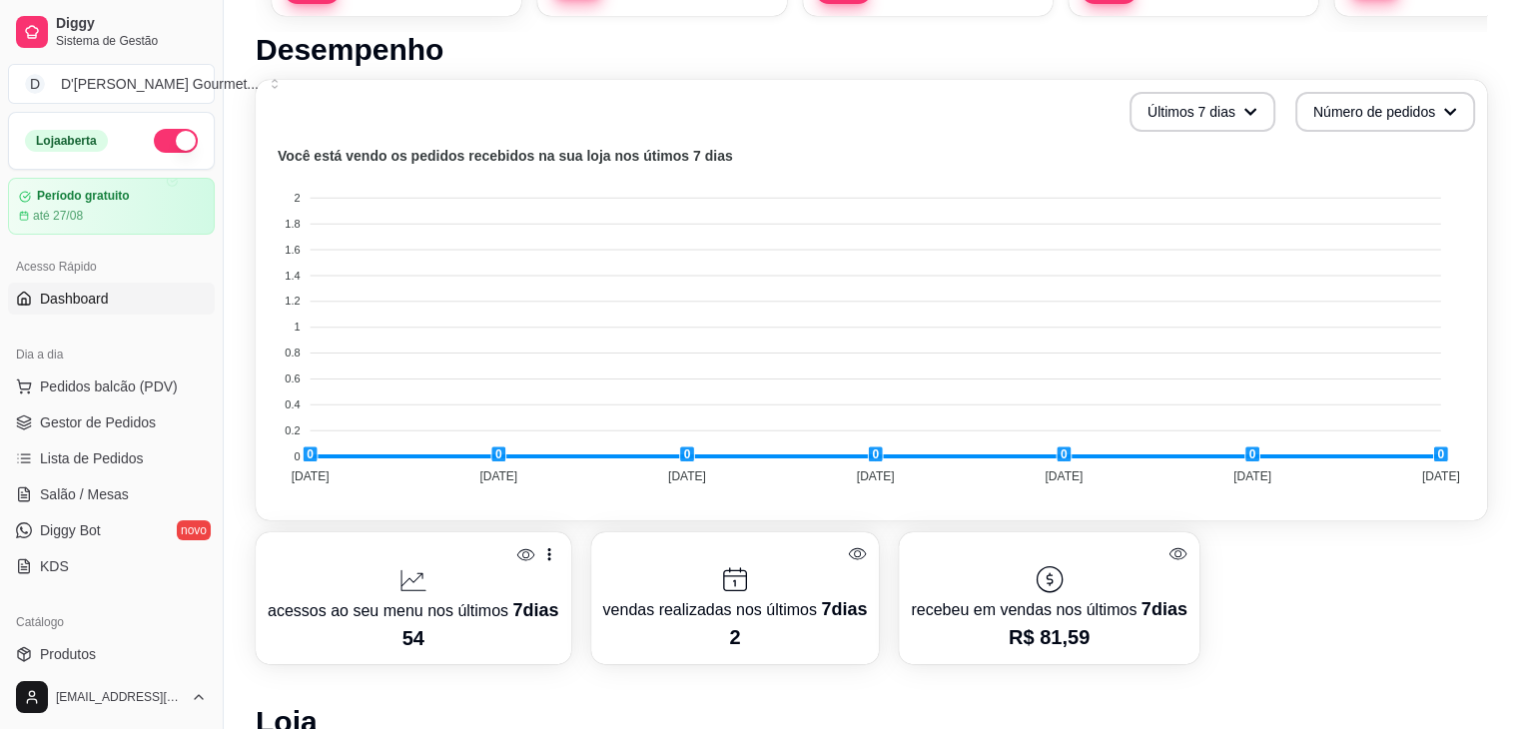
scroll to position [405, 0]
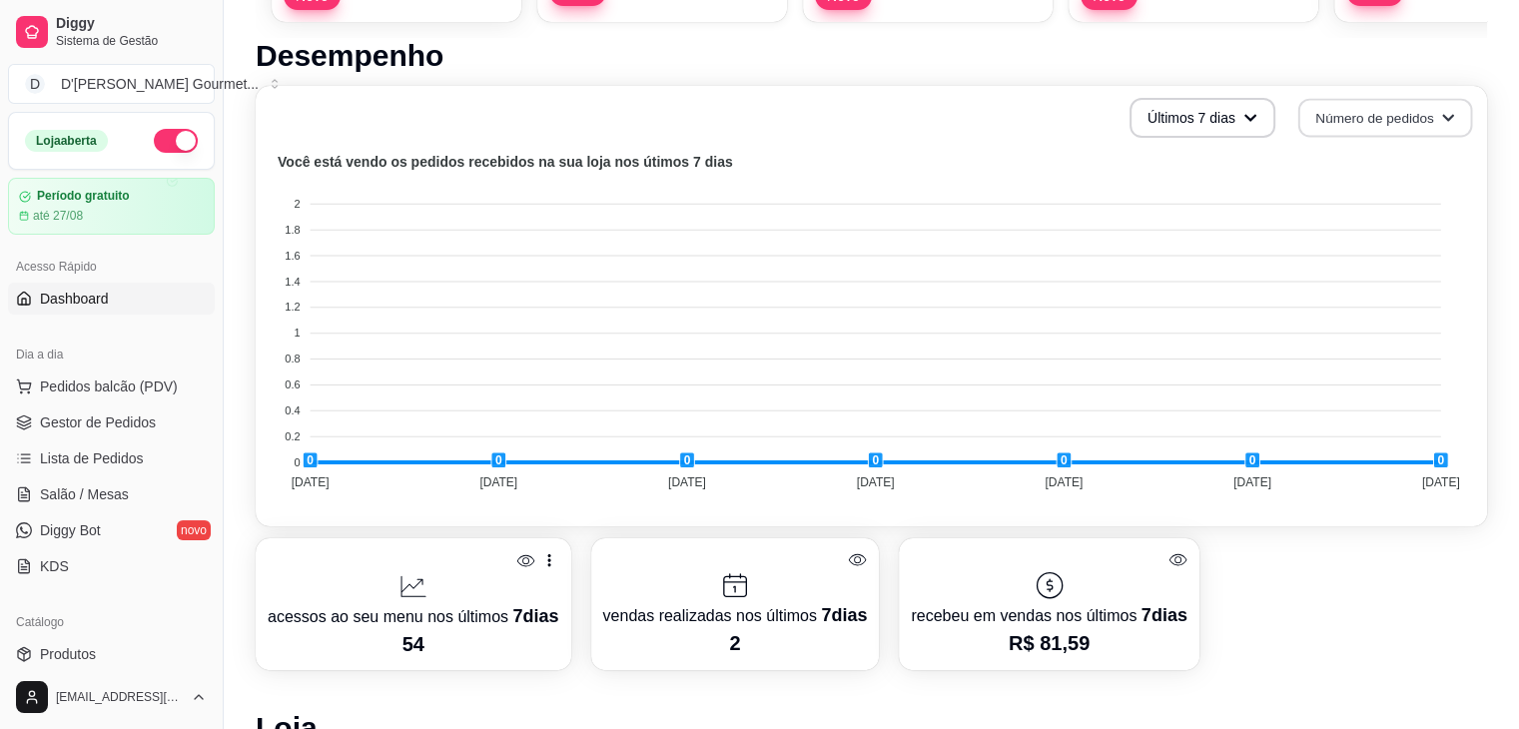
click at [1417, 105] on button "Número de pedidos" at bounding box center [1385, 118] width 175 height 39
